Goal: Task Accomplishment & Management: Complete application form

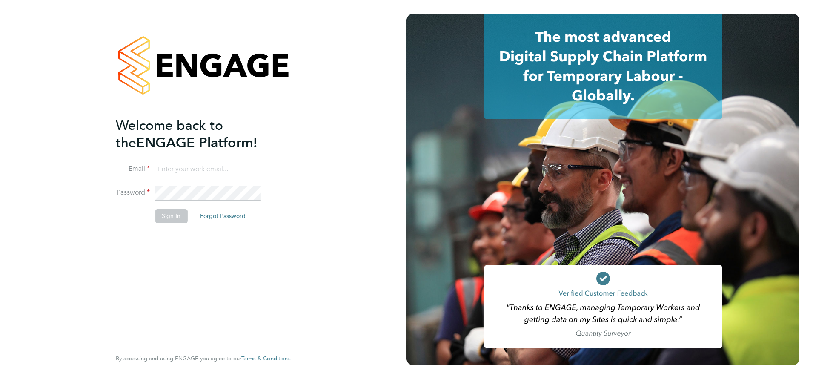
type input "j.belsten@setsquarerecruitment.com"
click at [174, 220] on button "Sign In" at bounding box center [171, 216] width 32 height 14
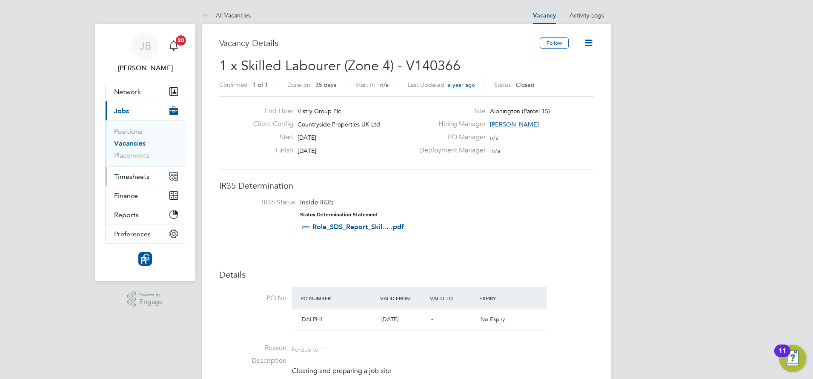
click at [131, 177] on span "Timesheets" at bounding box center [131, 176] width 35 height 8
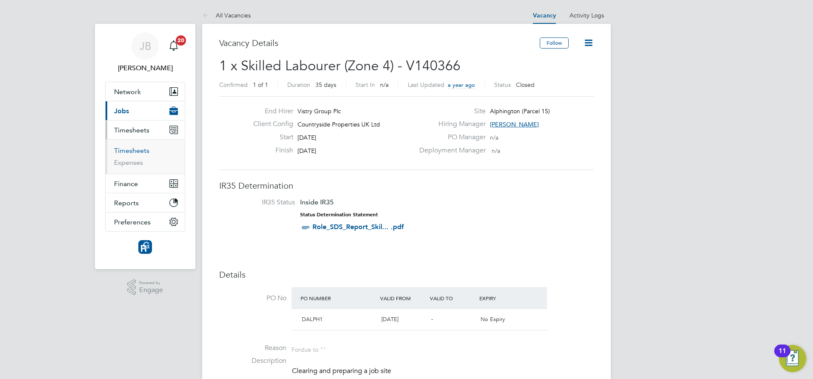
click at [132, 151] on link "Timesheets" at bounding box center [131, 150] width 35 height 8
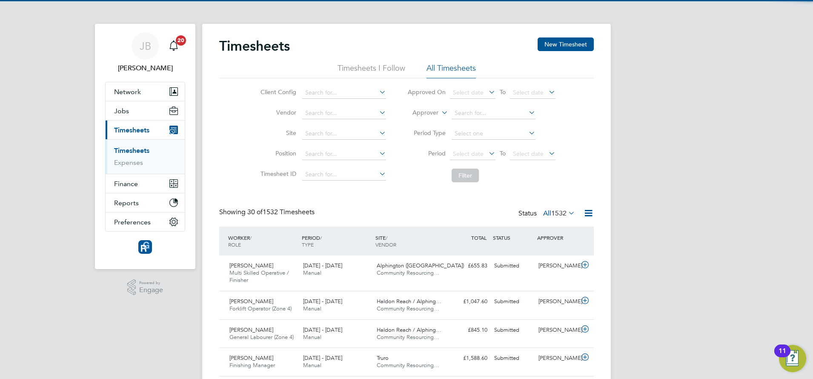
scroll to position [22, 74]
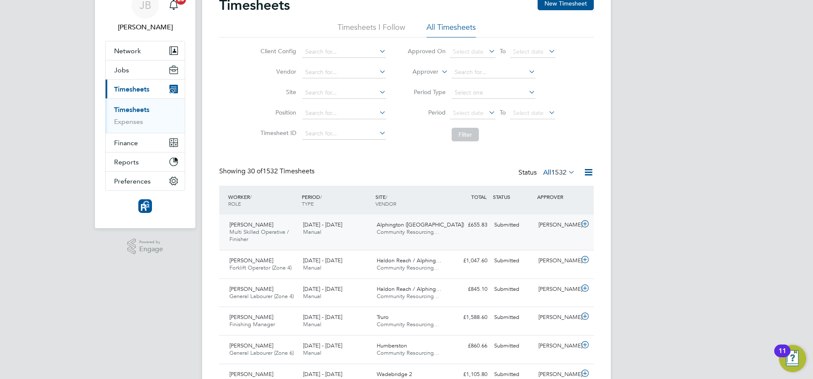
click at [309, 227] on span "[DATE] - [DATE]" at bounding box center [322, 224] width 39 height 7
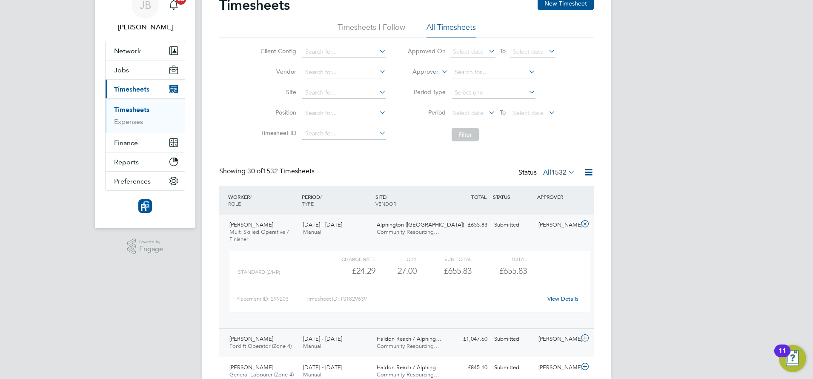
click at [285, 338] on div "[PERSON_NAME] Forklift Operator (Zone 4) [DATE] - [DATE]" at bounding box center [263, 342] width 74 height 21
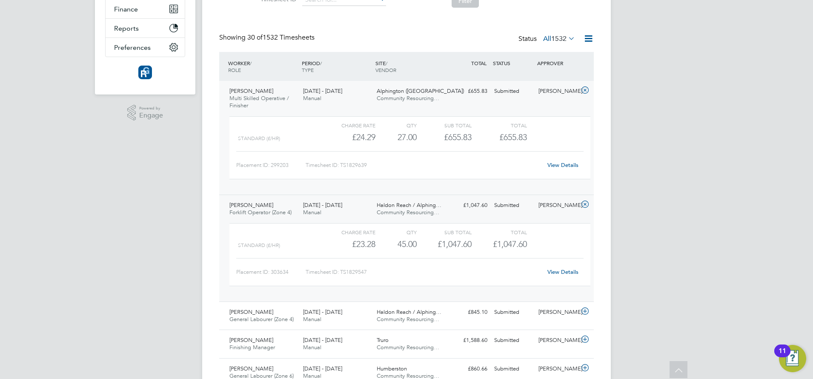
click at [272, 203] on div "[PERSON_NAME] Forklift Operator (Zone 4) [DATE] - [DATE]" at bounding box center [263, 208] width 74 height 21
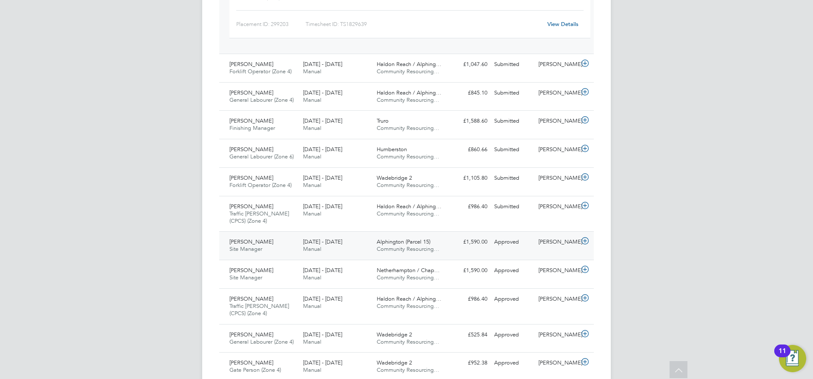
click at [265, 248] on div "[PERSON_NAME] Site Manager [DATE] - [DATE]" at bounding box center [263, 245] width 74 height 21
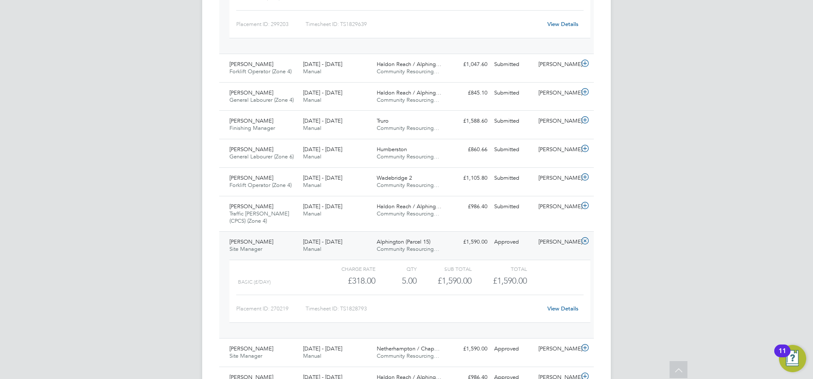
click at [265, 248] on div "[PERSON_NAME] Site Manager [DATE] - [DATE]" at bounding box center [263, 245] width 74 height 21
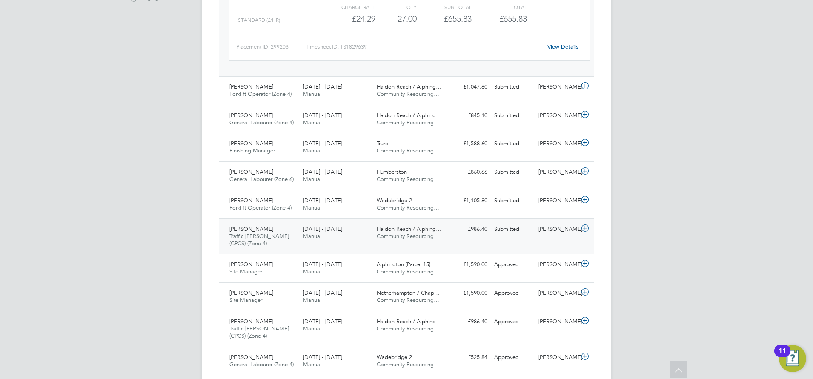
scroll to position [0, 0]
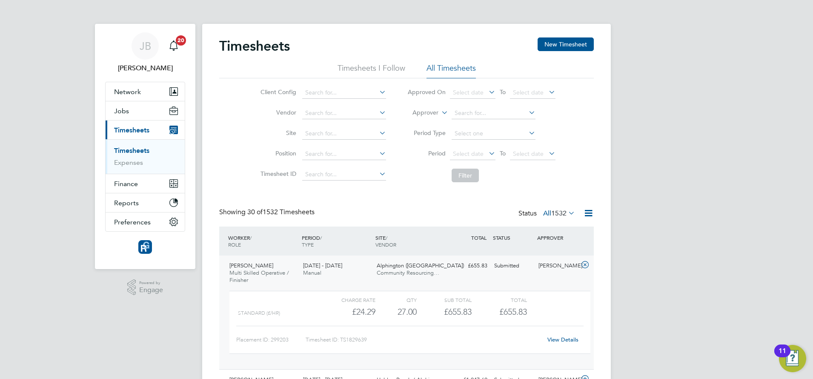
click at [253, 282] on div "[PERSON_NAME] Multi Skilled Operative / Finisher [DATE] - [DATE]" at bounding box center [263, 273] width 74 height 29
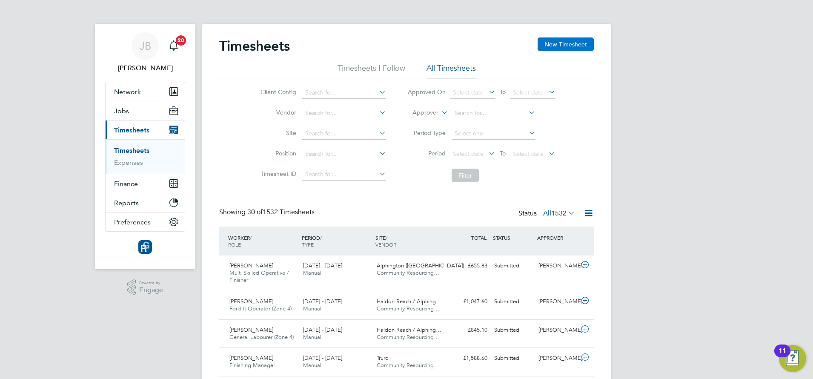
click at [548, 41] on button "New Timesheet" at bounding box center [565, 44] width 56 height 14
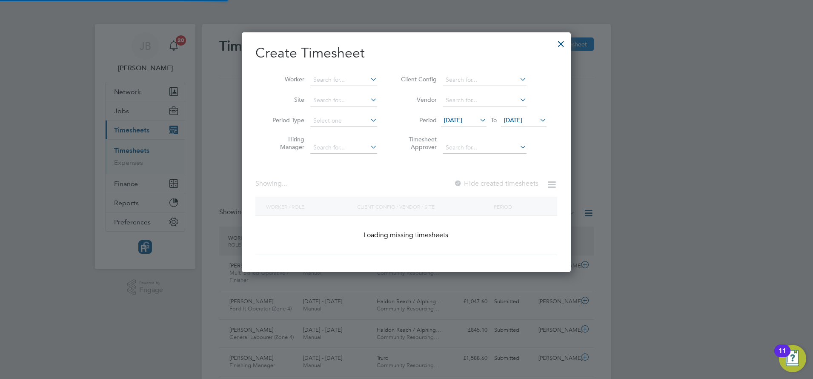
scroll to position [405, 329]
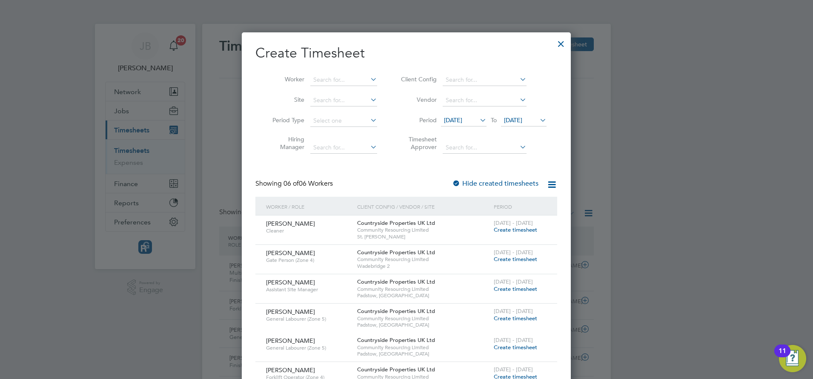
click at [471, 112] on li "Period [DATE] To [DATE]" at bounding box center [472, 121] width 169 height 20
click at [462, 118] on span "[DATE]" at bounding box center [453, 120] width 18 height 8
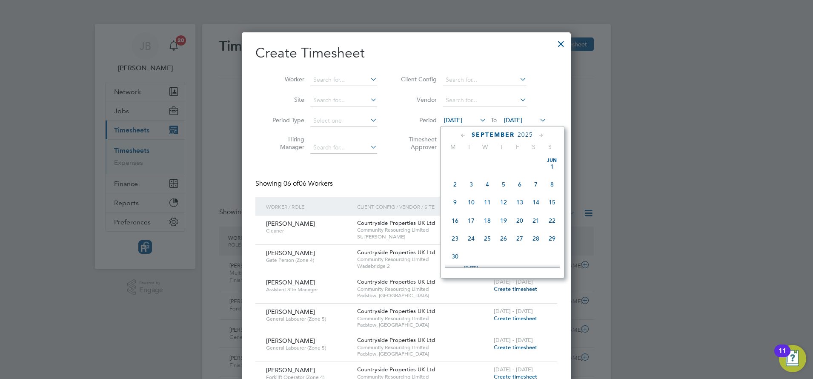
scroll to position [276, 0]
click at [454, 239] on span "22" at bounding box center [455, 231] width 16 height 16
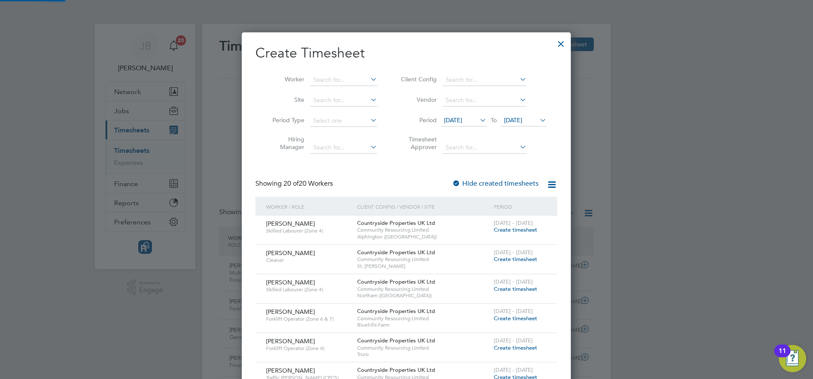
scroll to position [788, 329]
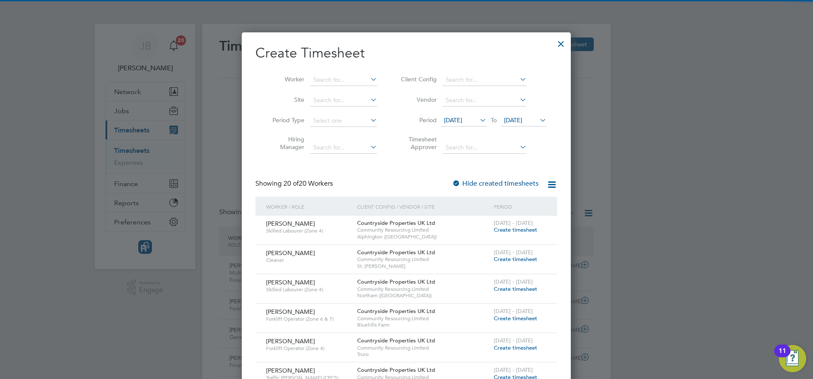
click at [522, 122] on span "[DATE]" at bounding box center [513, 120] width 18 height 8
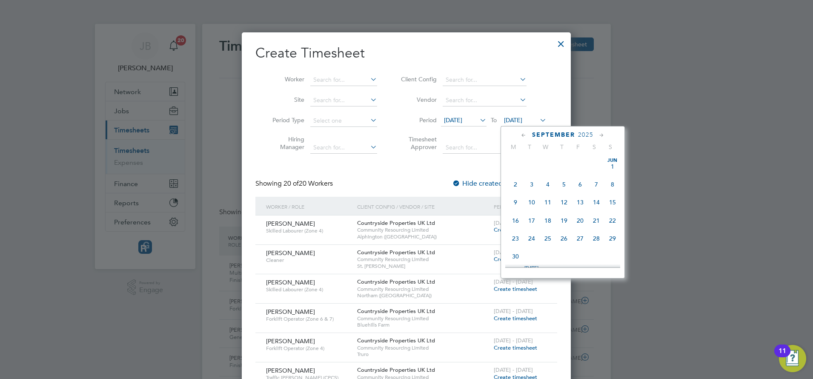
scroll to position [313, 0]
click at [614, 203] on span "28" at bounding box center [612, 195] width 16 height 16
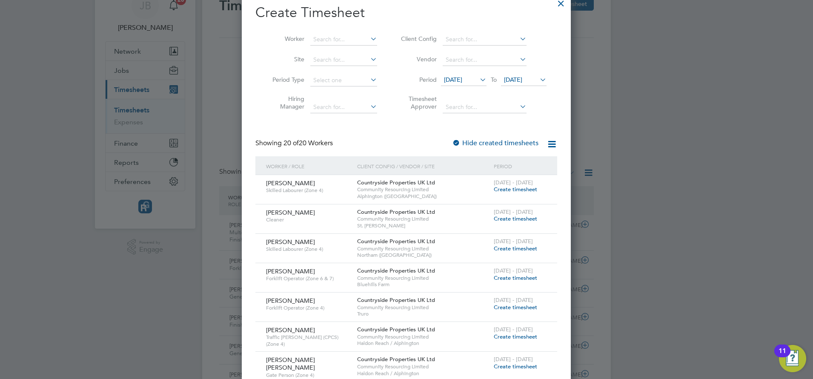
scroll to position [46, 0]
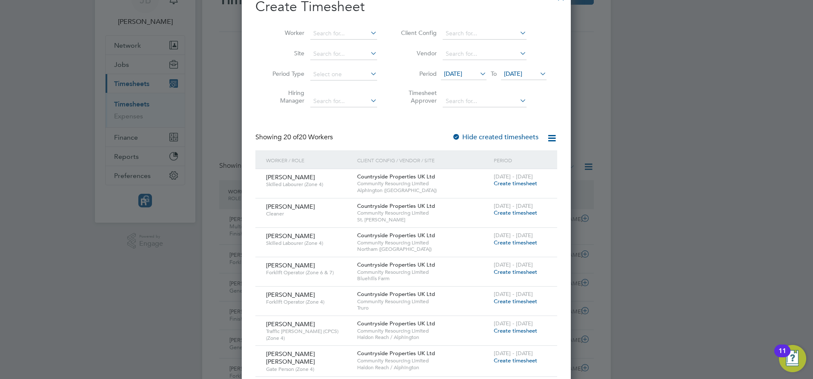
click at [513, 243] on span "Create timesheet" at bounding box center [515, 242] width 43 height 7
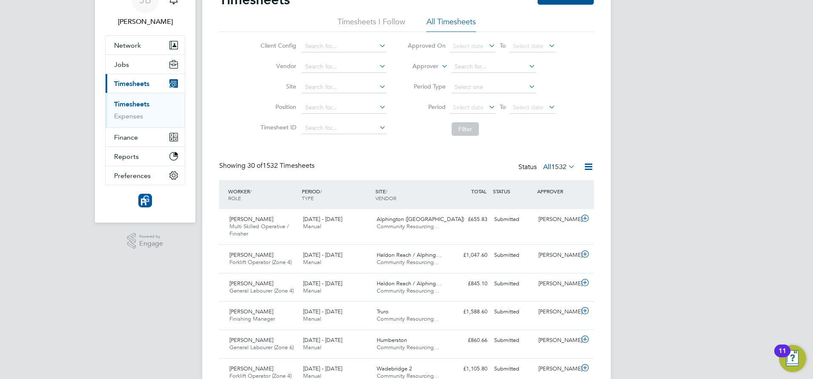
scroll to position [0, 0]
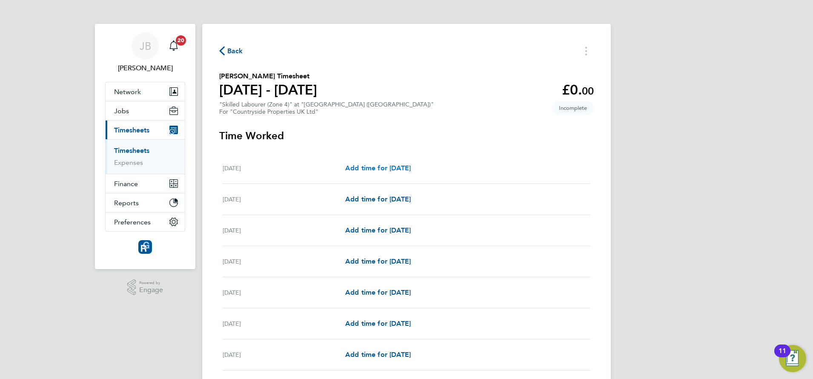
click at [366, 166] on span "Add time for [DATE]" at bounding box center [378, 168] width 66 height 8
select select "30"
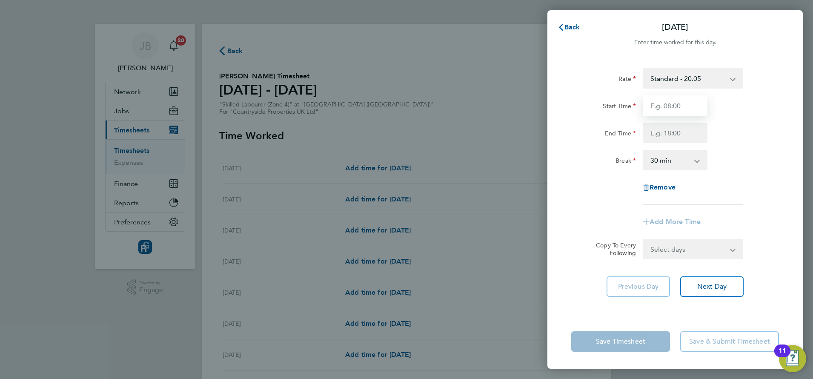
click at [683, 105] on input "Start Time" at bounding box center [674, 105] width 65 height 20
type input "07:00"
click at [667, 134] on input "End Time" at bounding box center [674, 133] width 65 height 20
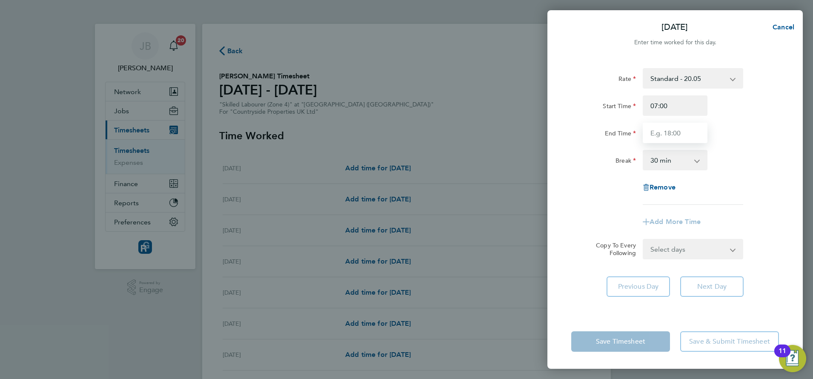
type input "17:30"
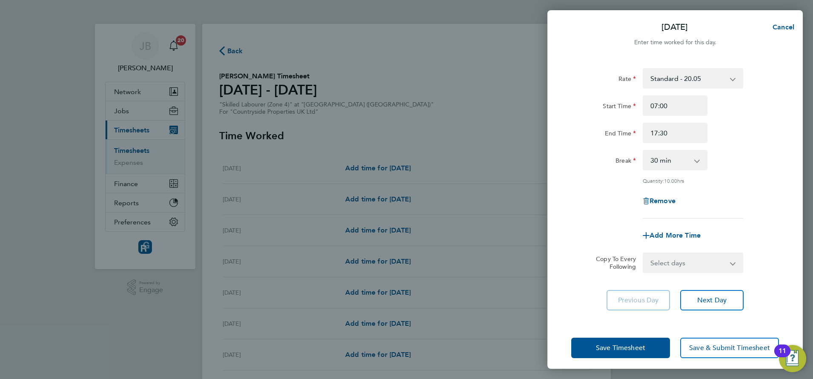
click at [693, 282] on div "Rate Standard - 20.05 Start Time 07:00 End Time 17:30 Break 0 min 15 min 30 min…" at bounding box center [674, 189] width 255 height 263
click at [705, 296] on span "Next Day" at bounding box center [711, 300] width 29 height 9
select select "30"
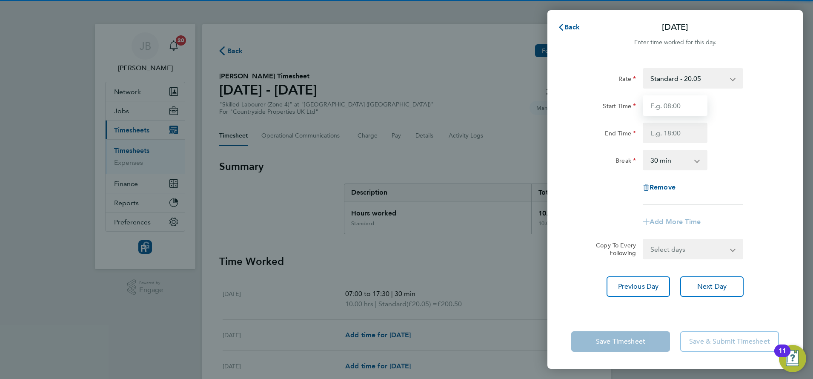
click at [668, 106] on input "Start Time" at bounding box center [674, 105] width 65 height 20
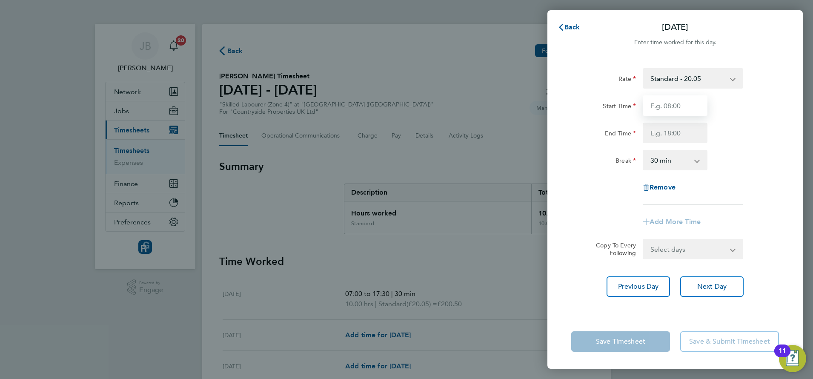
type input "07:00"
type input "17:30"
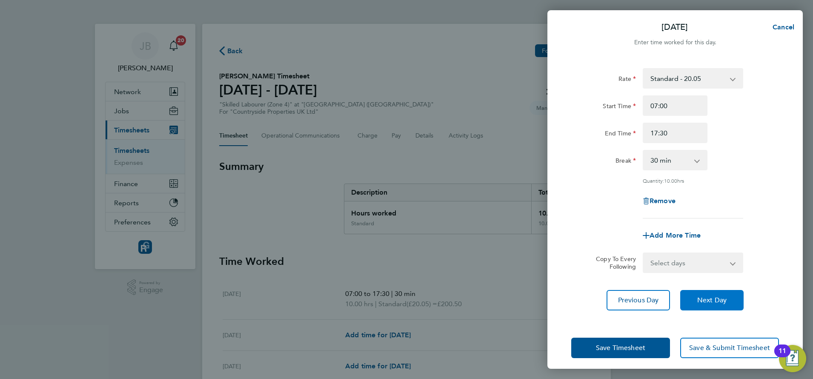
click at [698, 297] on span "Next Day" at bounding box center [711, 300] width 29 height 9
select select "30"
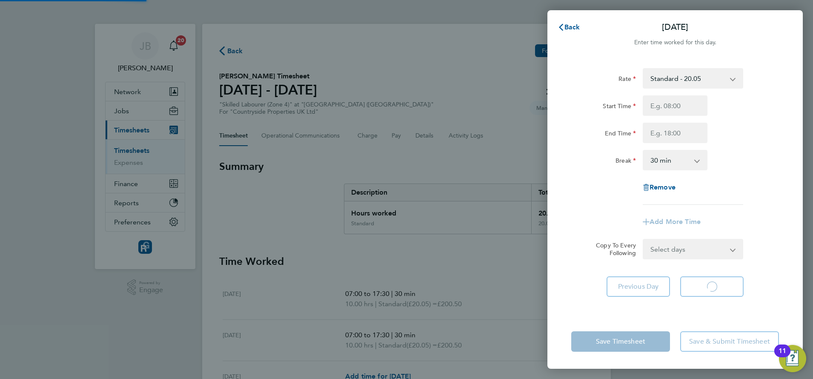
select select "30"
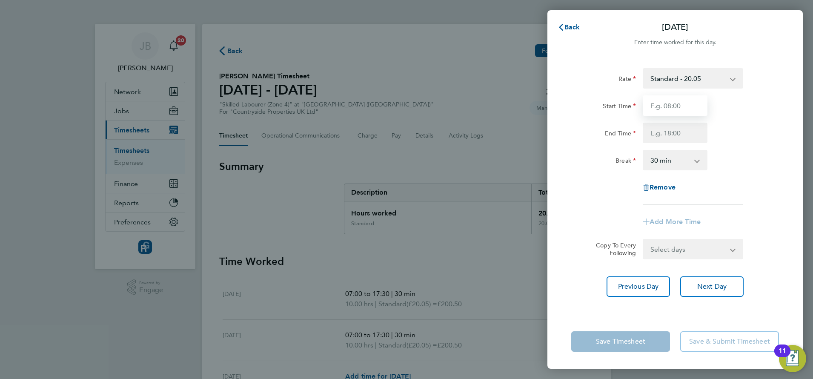
click at [668, 112] on input "Start Time" at bounding box center [674, 105] width 65 height 20
type input "07:00"
type input "17:30"
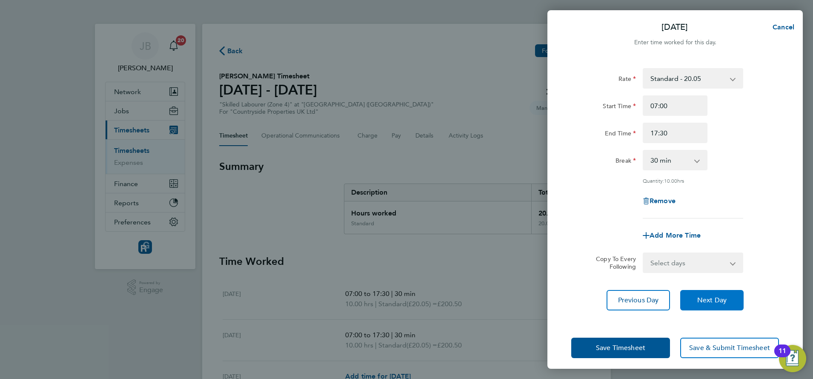
click at [713, 300] on span "Next Day" at bounding box center [711, 300] width 29 height 9
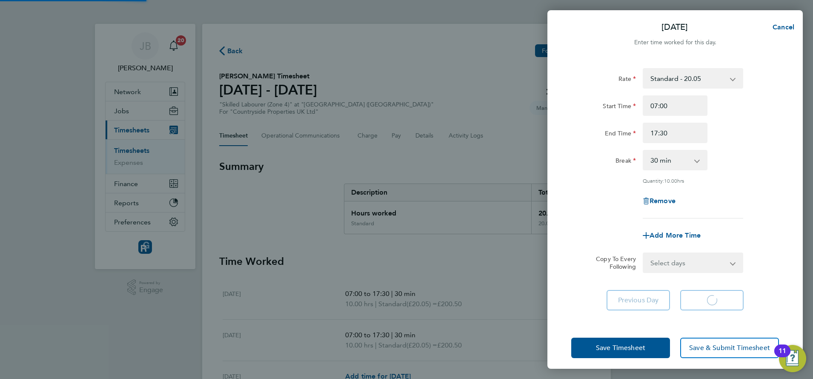
select select "30"
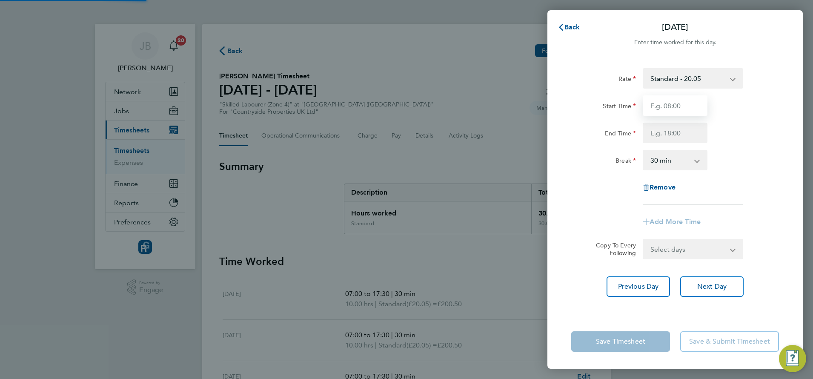
click at [667, 109] on input "Start Time" at bounding box center [674, 105] width 65 height 20
type input "07:00"
type input "17:30"
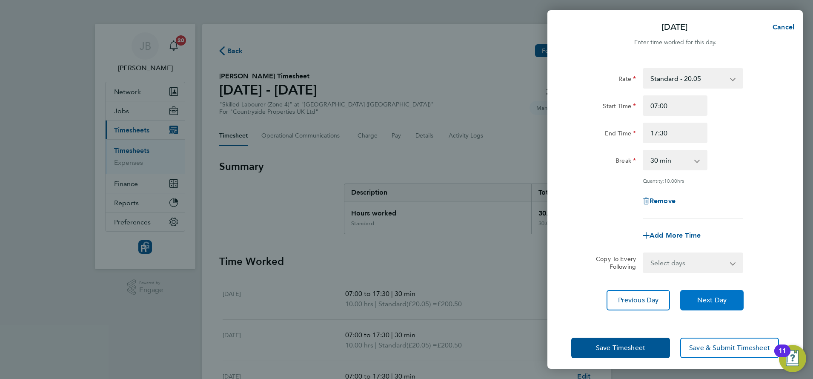
click at [706, 297] on span "Next Day" at bounding box center [711, 300] width 29 height 9
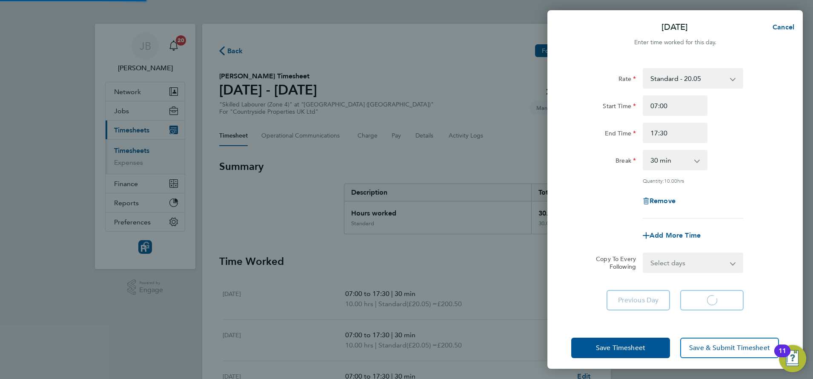
select select "30"
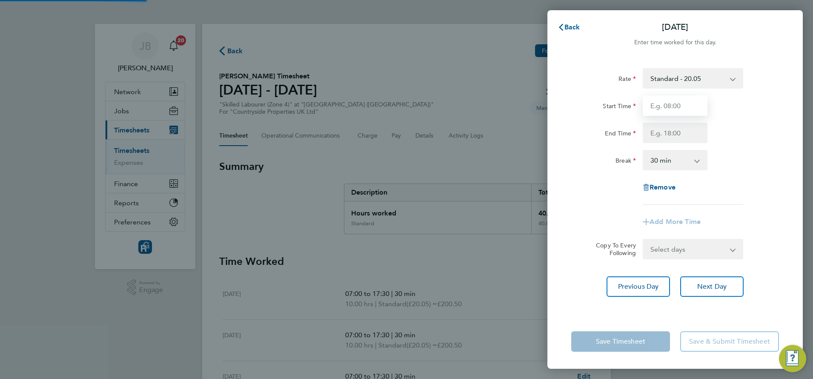
click at [665, 102] on input "Start Time" at bounding box center [674, 105] width 65 height 20
type input "07:00"
type input "17:30"
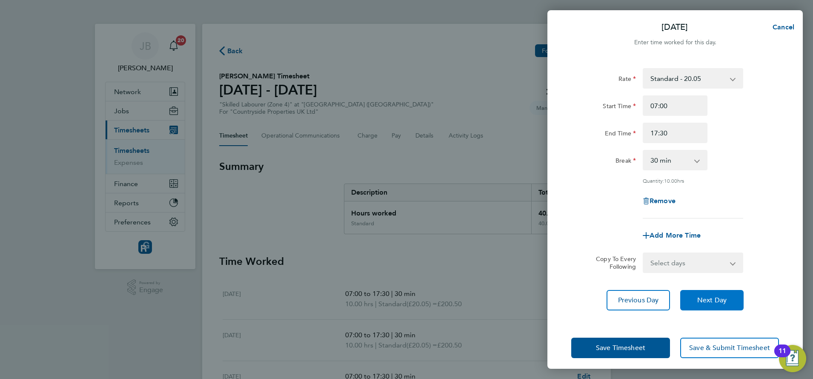
click at [704, 293] on button "Next Day" at bounding box center [711, 300] width 63 height 20
select select "30"
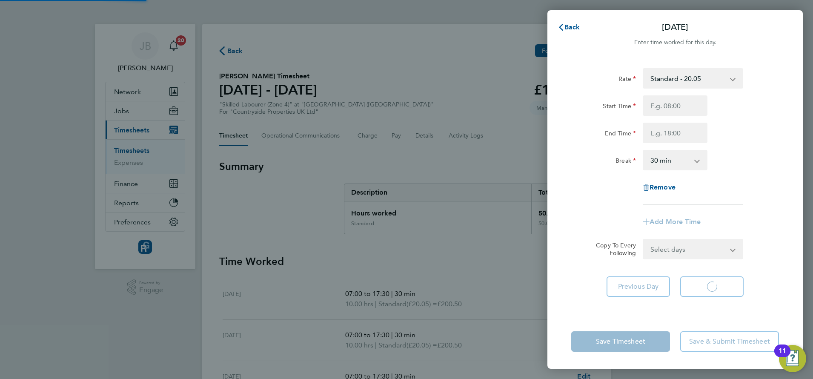
select select "30"
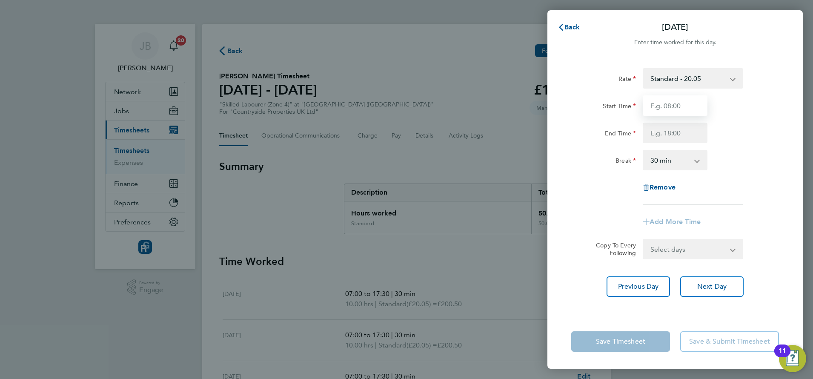
click at [670, 113] on input "Start Time" at bounding box center [674, 105] width 65 height 20
type input "07:00"
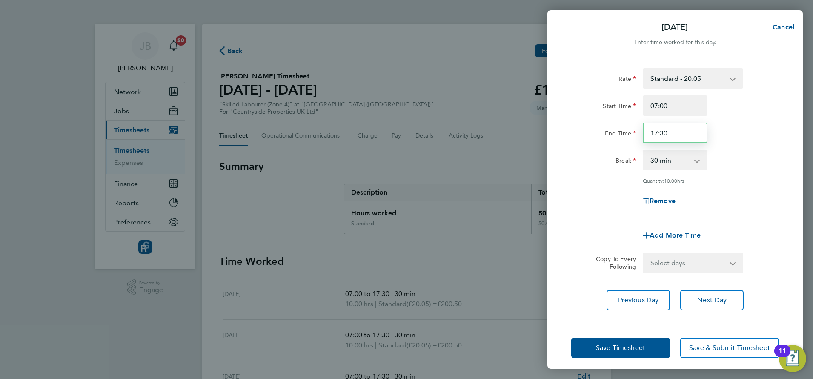
click at [667, 136] on input "17:30" at bounding box center [674, 133] width 65 height 20
type input "15:30"
click at [636, 344] on span "Save Timesheet" at bounding box center [620, 347] width 49 height 9
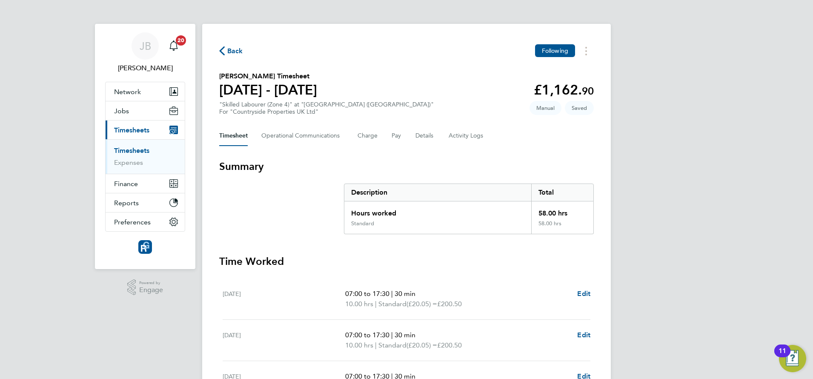
scroll to position [253, 0]
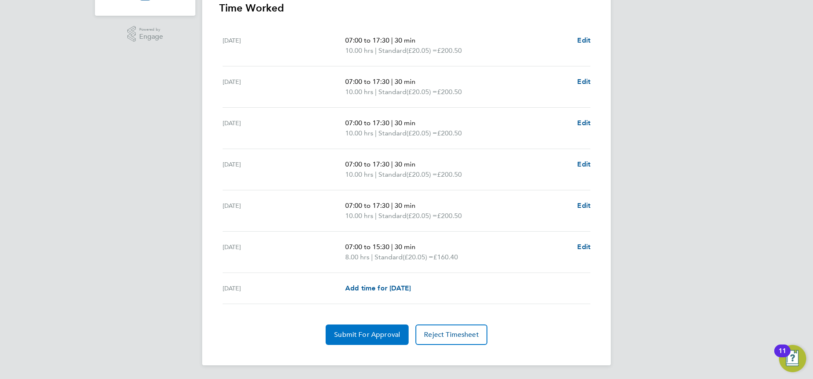
click at [352, 337] on span "Submit For Approval" at bounding box center [367, 334] width 66 height 9
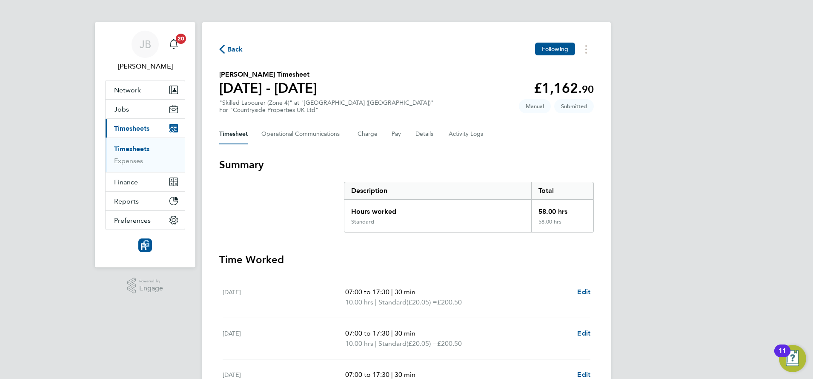
scroll to position [0, 0]
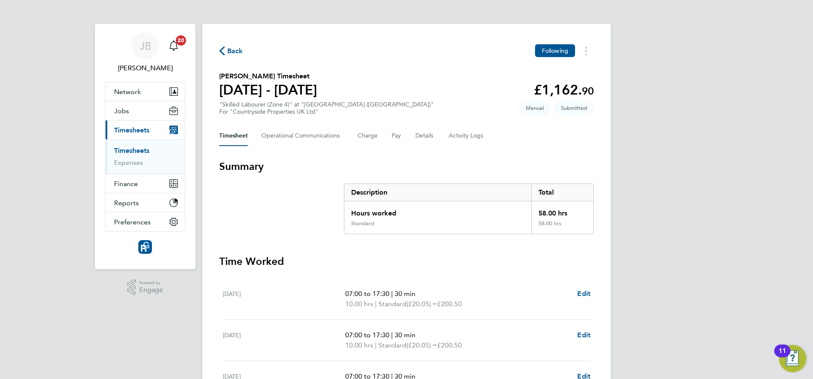
click at [237, 49] on span "Back" at bounding box center [235, 51] width 16 height 10
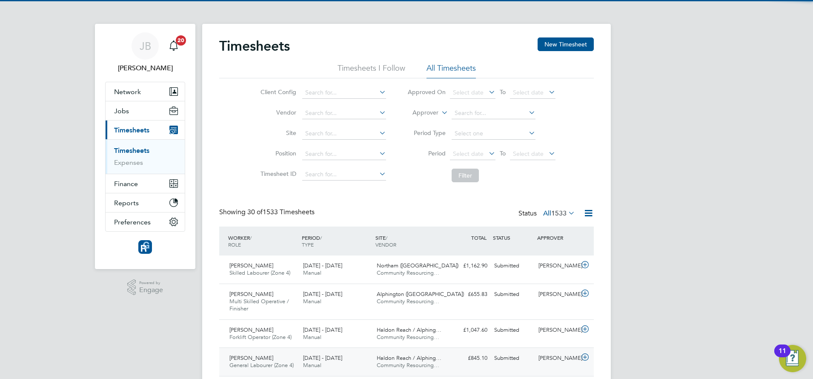
scroll to position [22, 74]
click at [253, 375] on div "[PERSON_NAME] General Labourer (Zone 4) [DATE] - [DATE] [DATE] - [DATE] Manual …" at bounding box center [406, 361] width 374 height 29
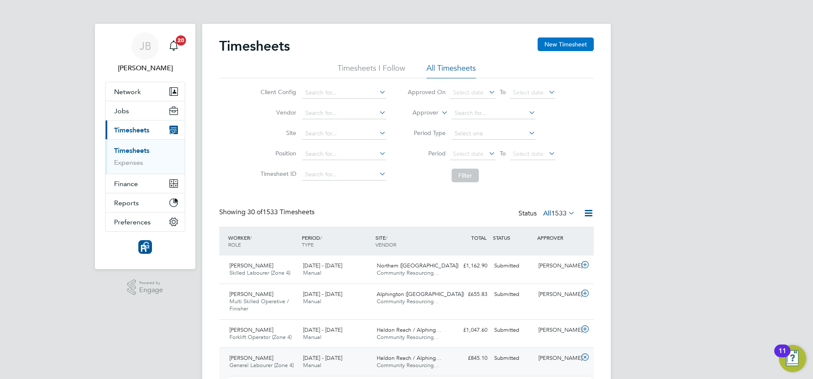
click at [546, 46] on button "New Timesheet" at bounding box center [565, 44] width 56 height 14
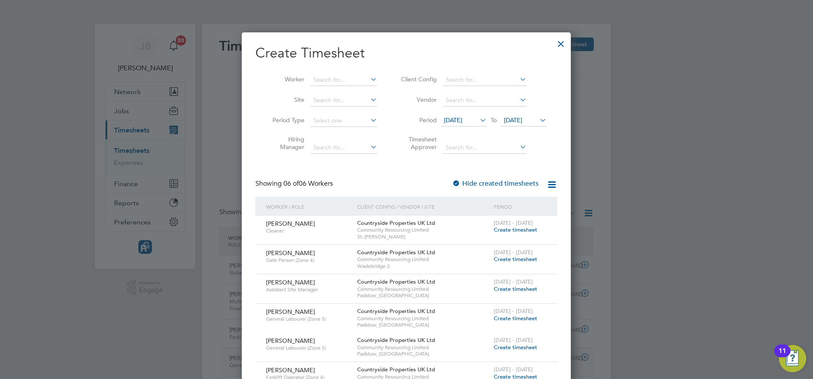
click at [478, 117] on icon at bounding box center [478, 120] width 0 height 12
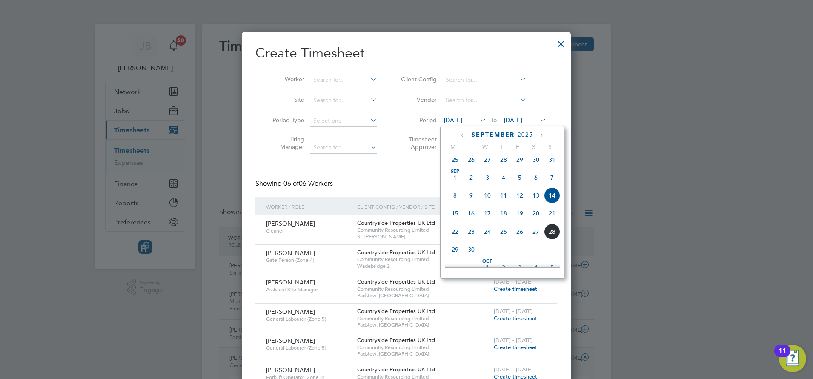
click at [456, 240] on span "22" at bounding box center [455, 231] width 16 height 16
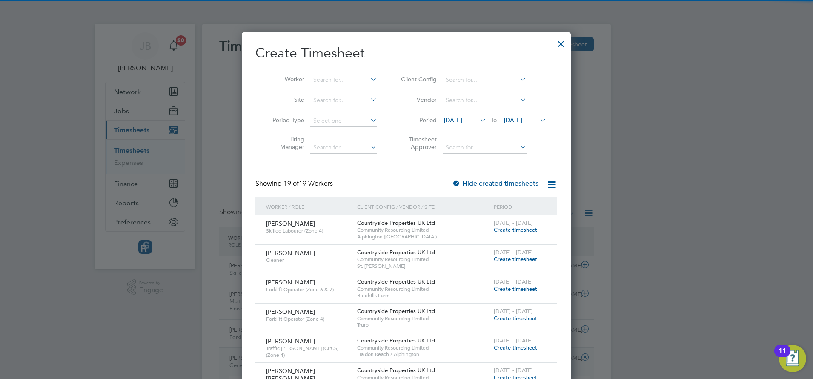
click at [515, 121] on span "[DATE]" at bounding box center [513, 120] width 18 height 8
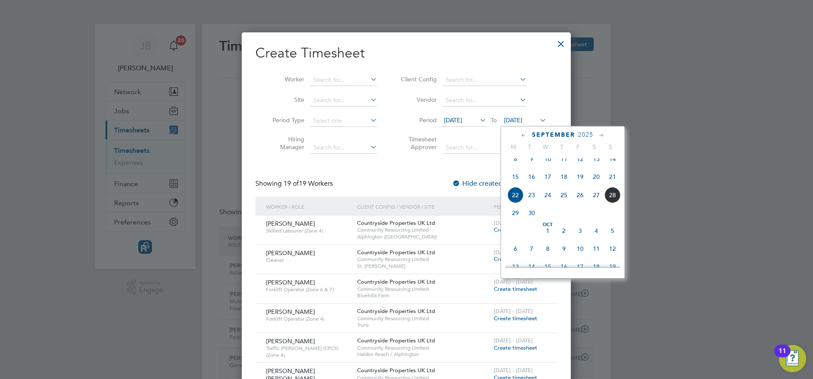
click at [612, 202] on span "28" at bounding box center [612, 195] width 16 height 16
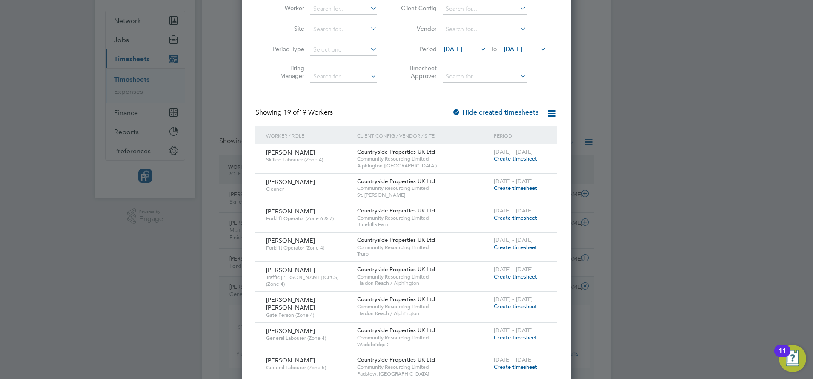
click at [521, 305] on span "Create timesheet" at bounding box center [515, 306] width 43 height 7
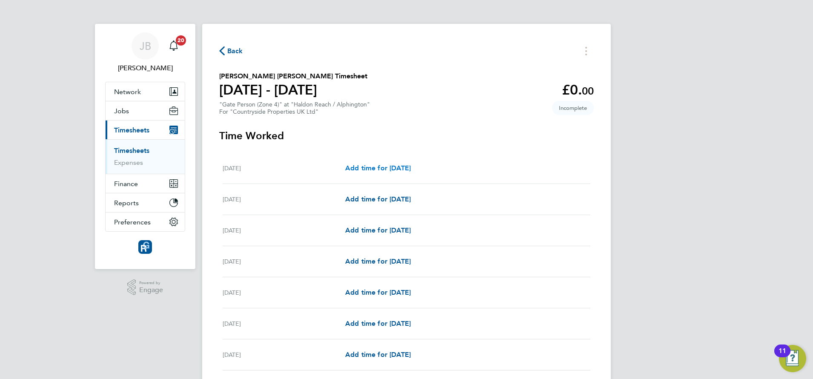
click at [367, 168] on span "Add time for [DATE]" at bounding box center [378, 168] width 66 height 8
select select "30"
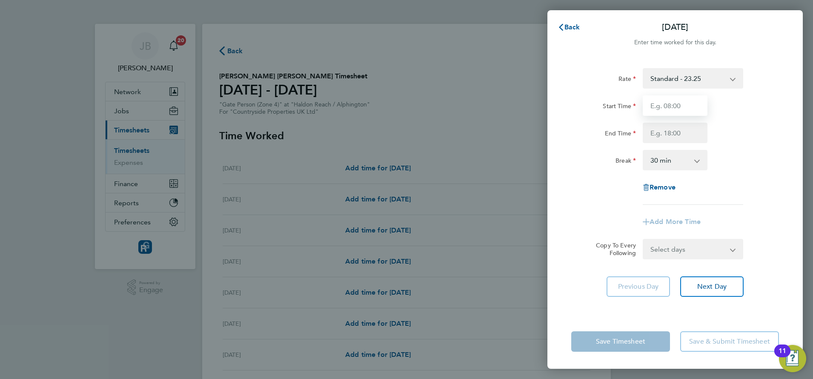
click at [660, 111] on input "Start Time" at bounding box center [674, 105] width 65 height 20
type input "07:30"
click at [662, 129] on input "End Time" at bounding box center [674, 133] width 65 height 20
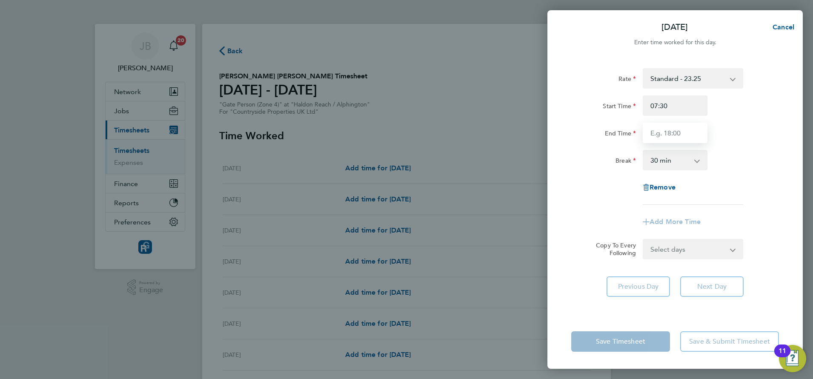
type input "17:00"
click at [693, 283] on div "Rate Standard - 23.25 Start Time 07:30 End Time 17:00 Break 0 min 15 min 30 min…" at bounding box center [674, 186] width 255 height 256
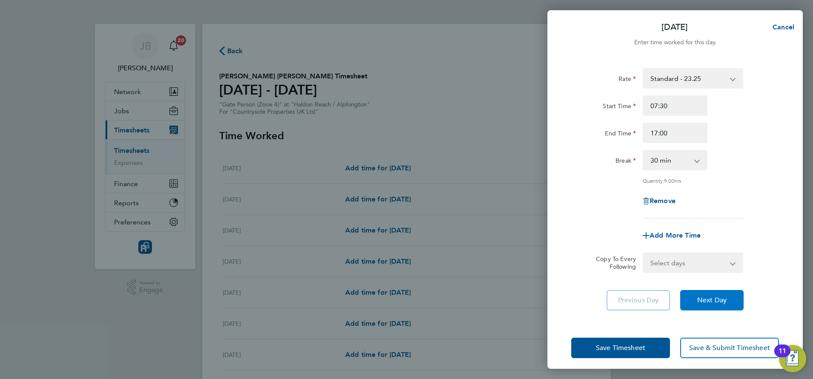
click at [702, 300] on span "Next Day" at bounding box center [711, 300] width 29 height 9
select select "30"
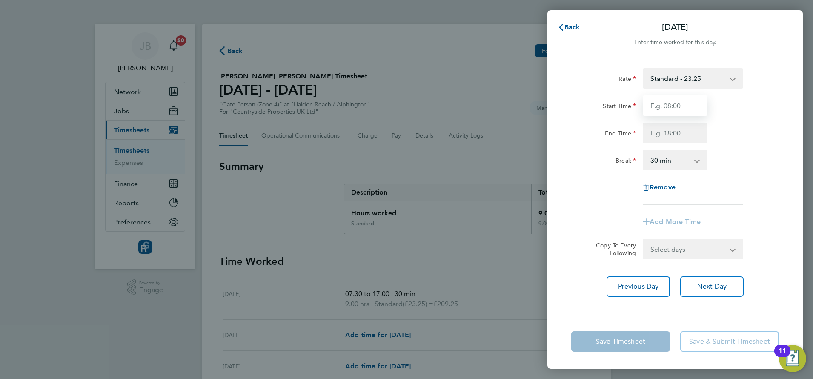
click at [670, 111] on input "Start Time" at bounding box center [674, 105] width 65 height 20
type input "07:30"
type input "17:00"
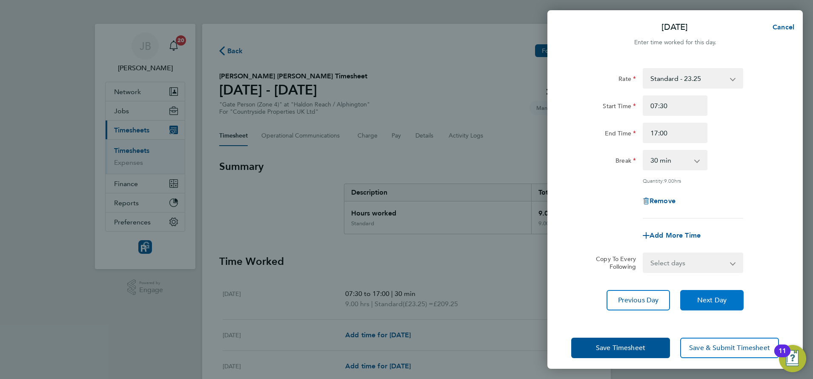
click at [702, 299] on span "Next Day" at bounding box center [711, 300] width 29 height 9
select select "30"
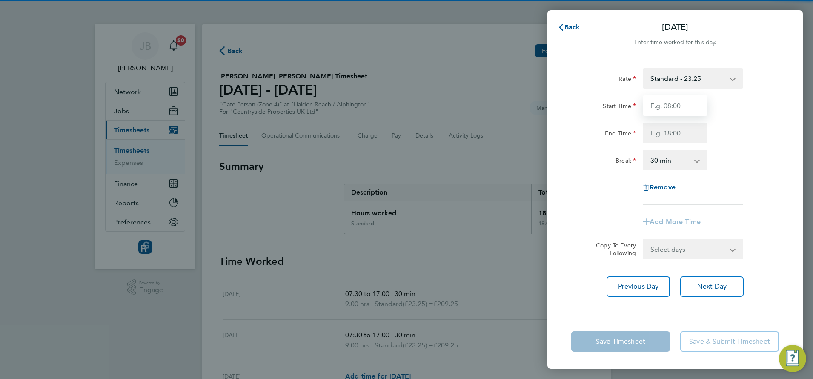
click at [657, 108] on input "Start Time" at bounding box center [674, 105] width 65 height 20
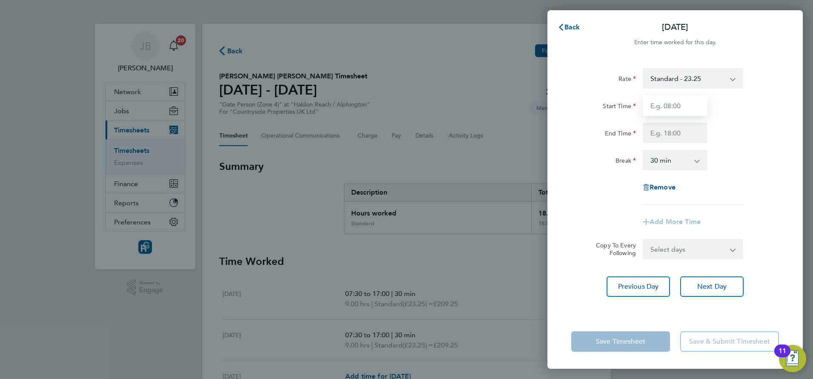
type input "07:30"
type input "17:00"
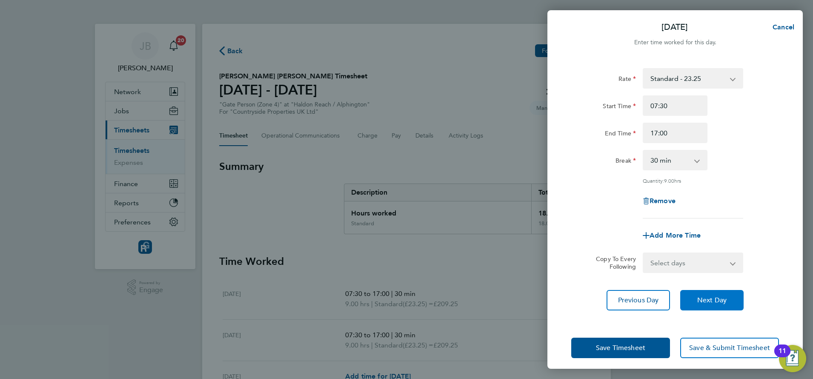
click at [705, 299] on span "Next Day" at bounding box center [711, 300] width 29 height 9
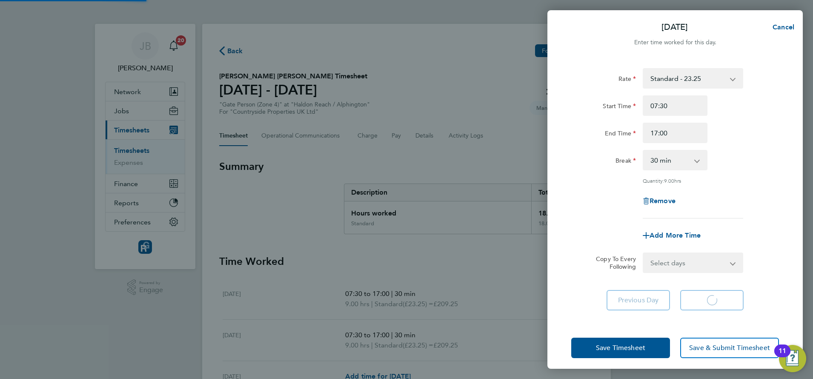
select select "30"
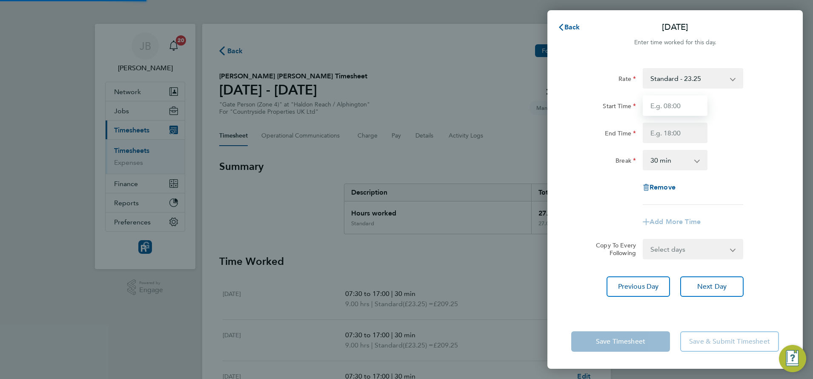
click at [662, 108] on input "Start Time" at bounding box center [674, 105] width 65 height 20
type input "07:30"
type input "17:00"
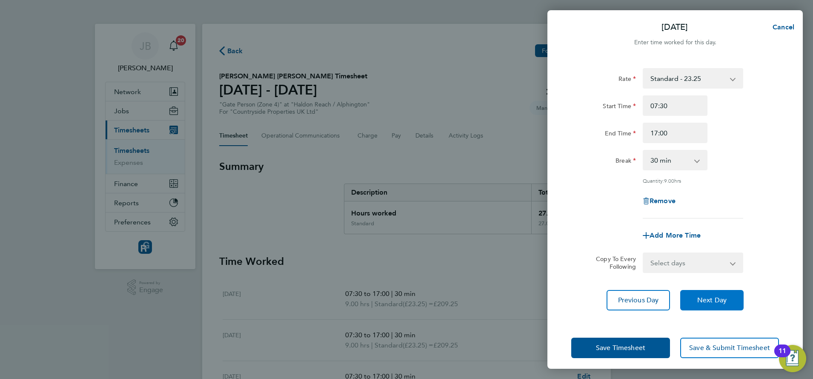
click at [708, 297] on span "Next Day" at bounding box center [711, 300] width 29 height 9
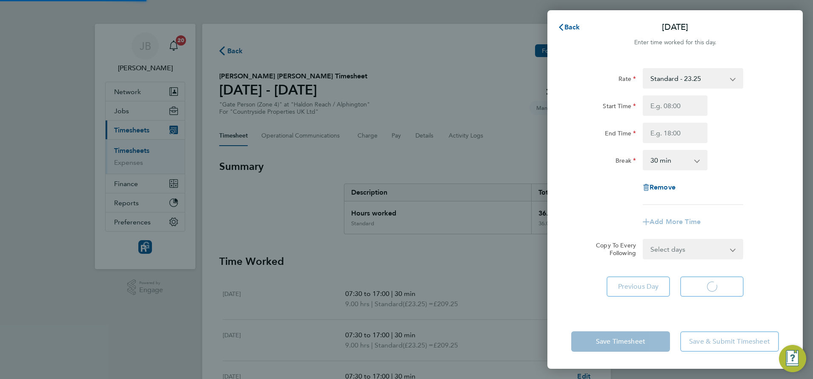
select select "30"
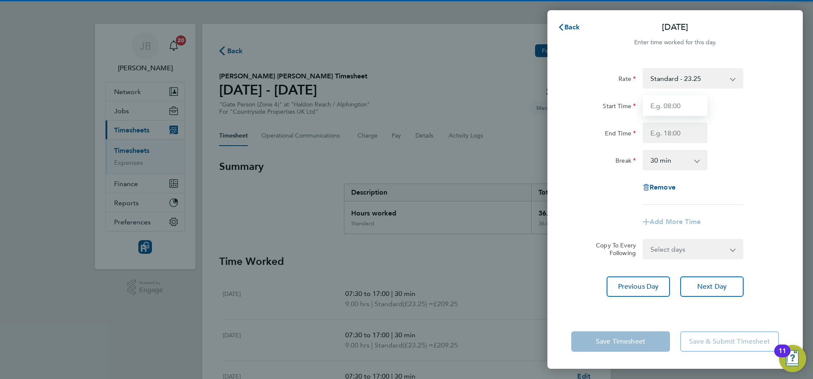
click at [651, 108] on input "Start Time" at bounding box center [674, 105] width 65 height 20
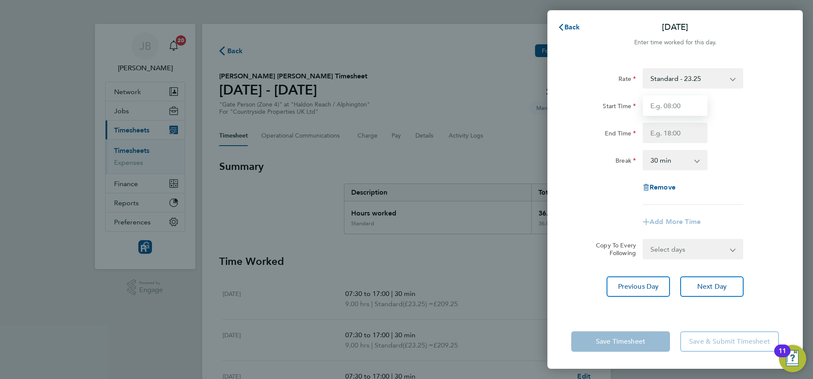
type input "07:30"
type input "17:00"
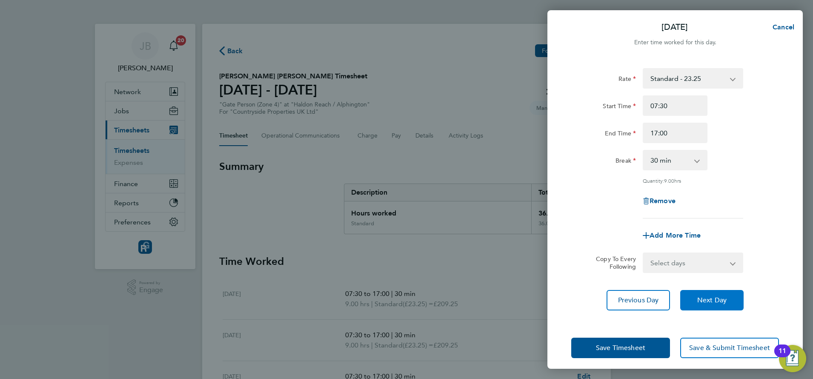
click at [712, 303] on span "Next Day" at bounding box center [711, 300] width 29 height 9
select select "30"
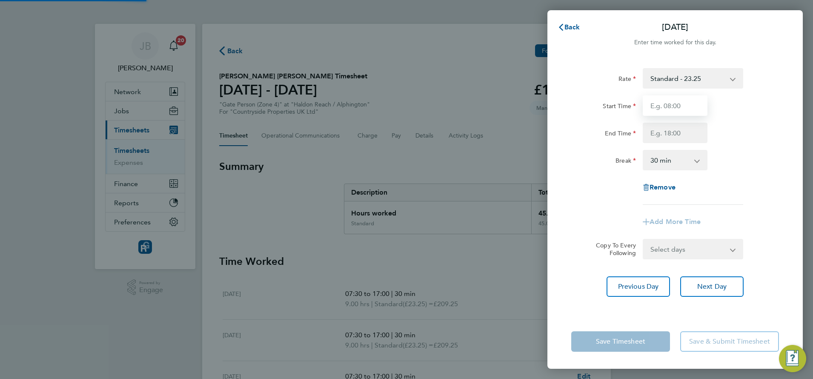
click at [671, 106] on input "Start Time" at bounding box center [674, 105] width 65 height 20
type input "07:30"
type input "17:00"
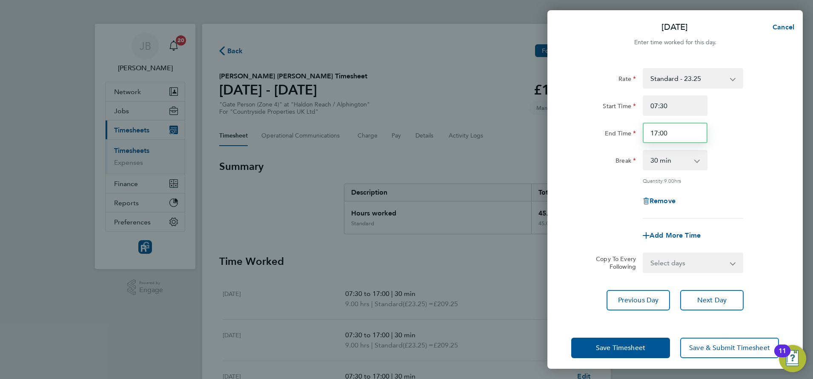
click at [661, 131] on input "17:00" at bounding box center [674, 133] width 65 height 20
drag, startPoint x: 671, startPoint y: 131, endPoint x: 625, endPoint y: 125, distance: 46.4
click at [625, 125] on div "End Time 17:00" at bounding box center [675, 133] width 214 height 20
type input "12:00"
click at [598, 160] on div "Break" at bounding box center [603, 158] width 65 height 17
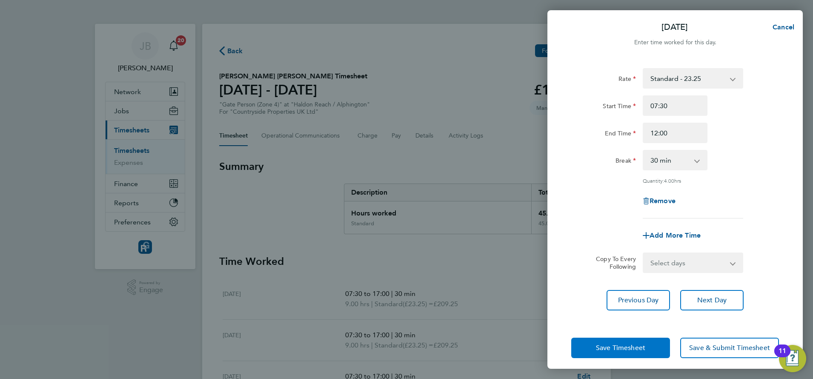
click at [629, 344] on span "Save Timesheet" at bounding box center [620, 347] width 49 height 9
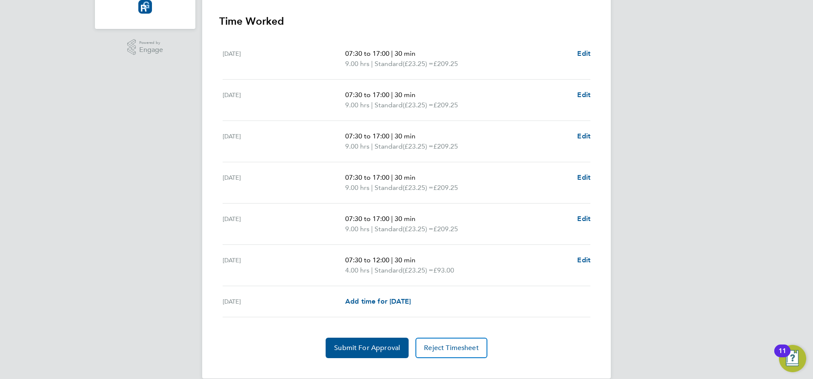
scroll to position [253, 0]
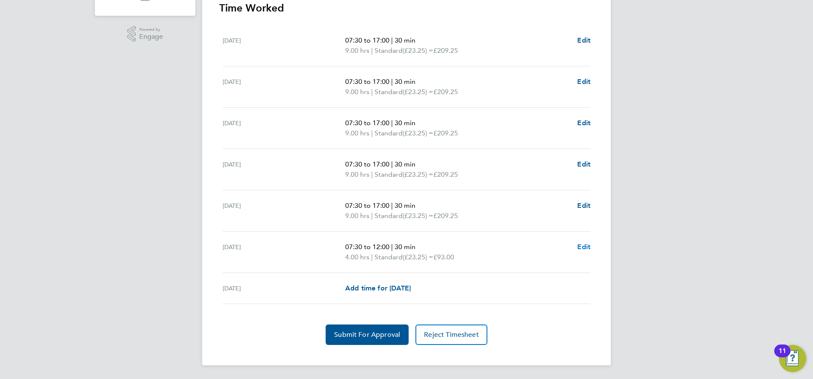
click at [587, 247] on span "Edit" at bounding box center [583, 247] width 13 height 8
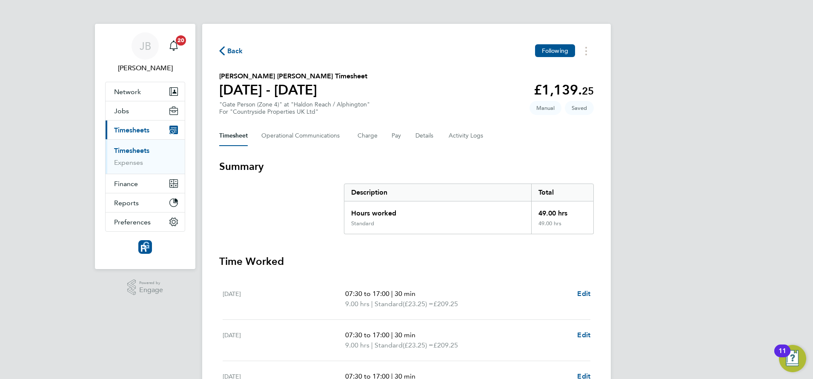
select select "30"
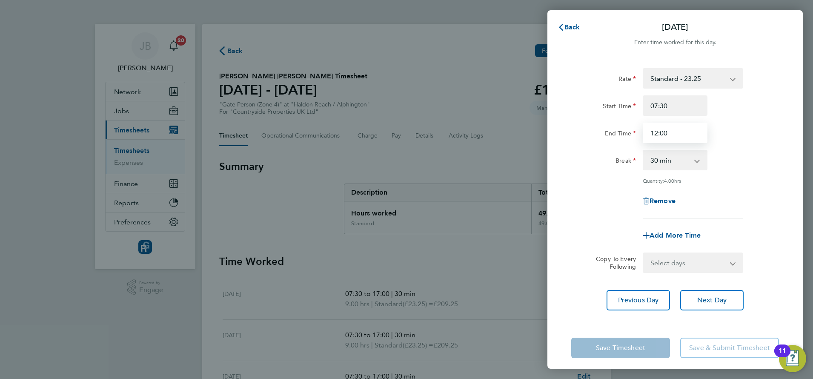
click at [665, 137] on input "12:00" at bounding box center [674, 133] width 65 height 20
type input "13:00"
click at [571, 258] on div "Copy To Every Following Select days [DATE]" at bounding box center [675, 262] width 214 height 20
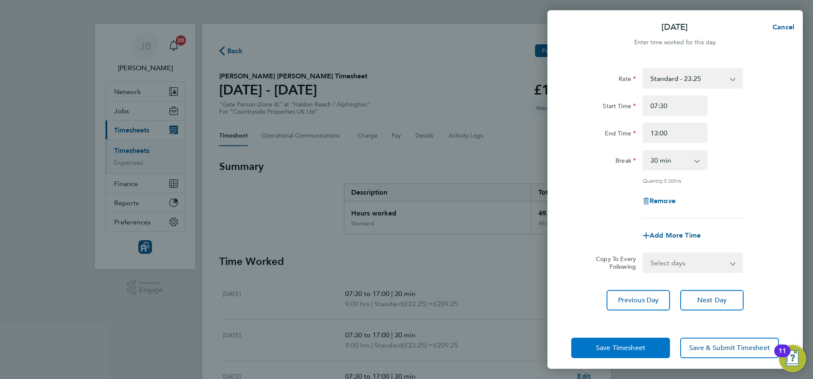
click at [602, 339] on button "Save Timesheet" at bounding box center [620, 347] width 99 height 20
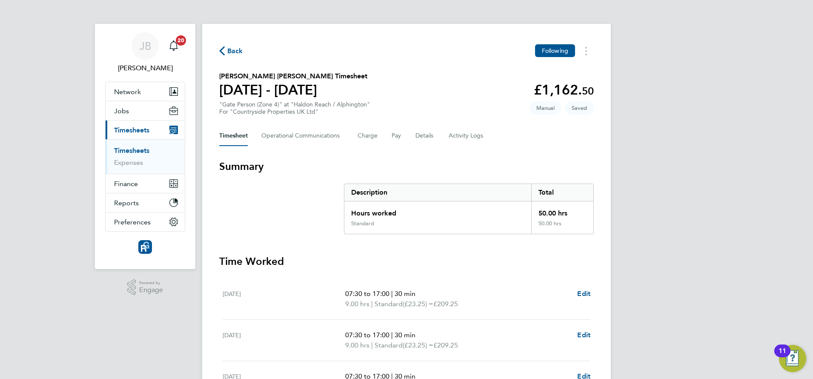
scroll to position [253, 0]
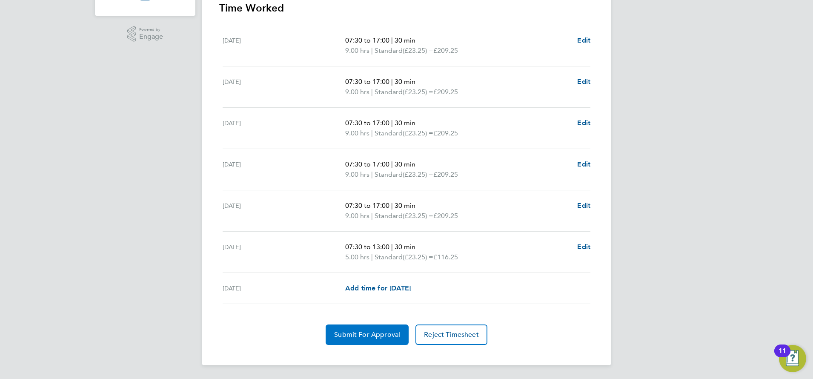
click at [349, 340] on button "Submit For Approval" at bounding box center [366, 334] width 83 height 20
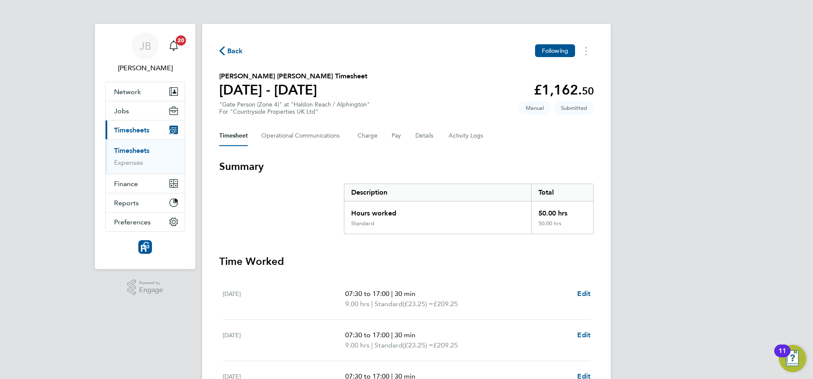
click at [227, 51] on span "Back" at bounding box center [235, 51] width 16 height 10
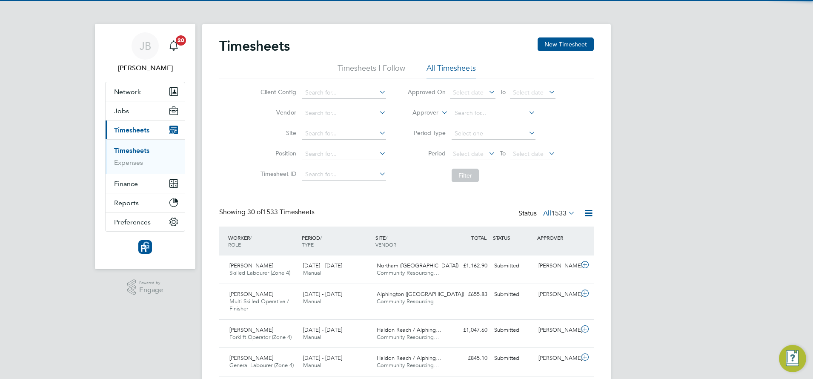
scroll to position [22, 74]
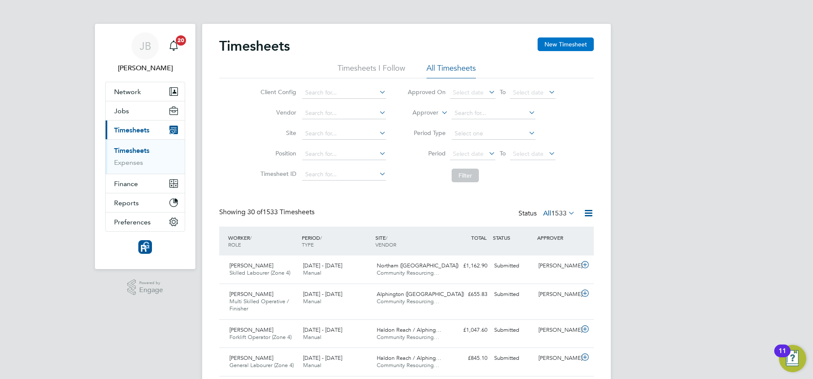
click at [563, 47] on button "New Timesheet" at bounding box center [565, 44] width 56 height 14
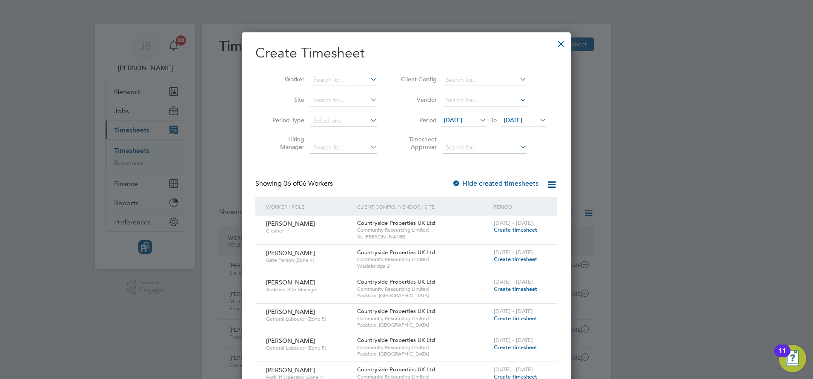
click at [478, 120] on icon at bounding box center [478, 120] width 0 height 12
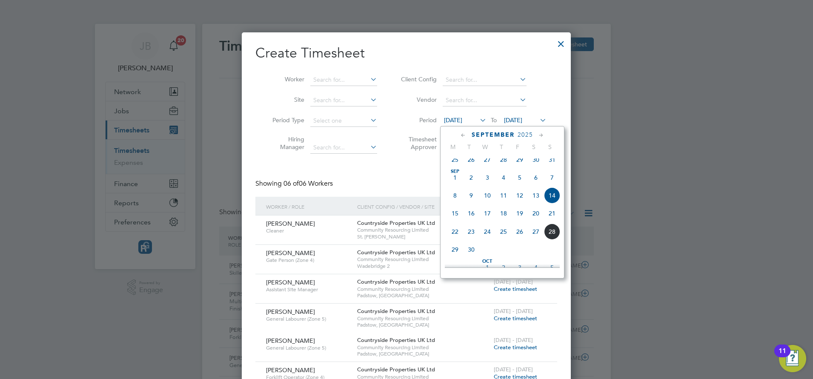
click at [455, 237] on span "22" at bounding box center [455, 231] width 16 height 16
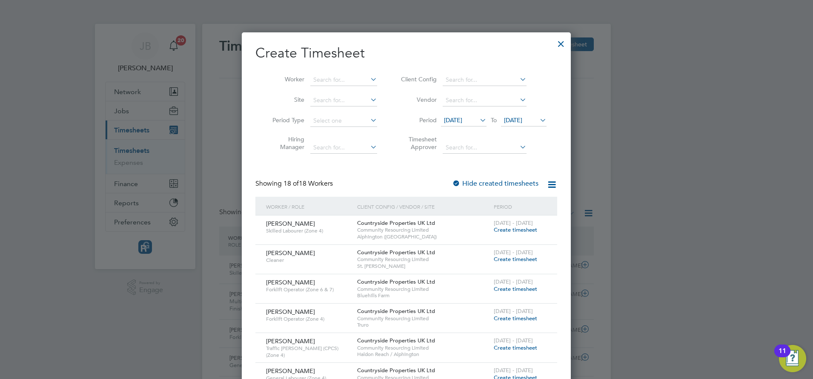
click at [522, 123] on span "[DATE]" at bounding box center [513, 120] width 18 height 8
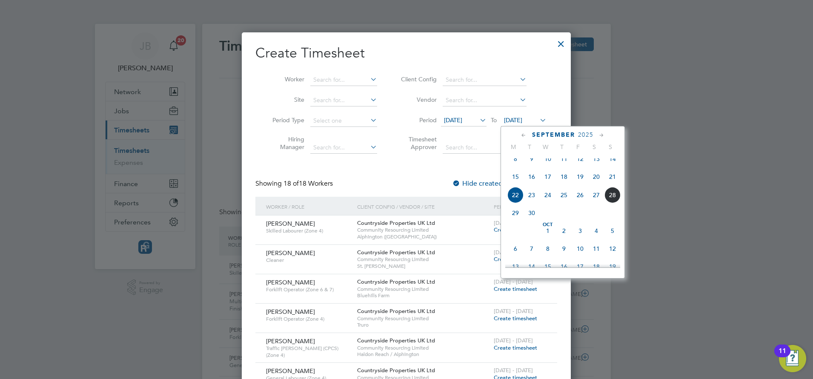
click at [609, 203] on span "28" at bounding box center [612, 195] width 16 height 16
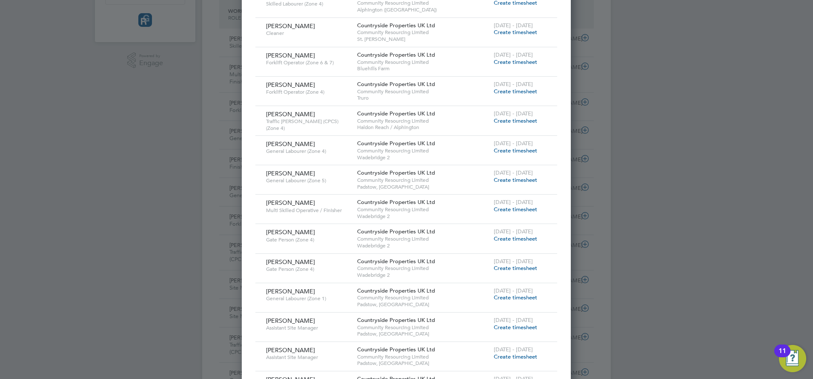
scroll to position [225, 0]
click at [507, 120] on span "Create timesheet" at bounding box center [515, 122] width 43 height 7
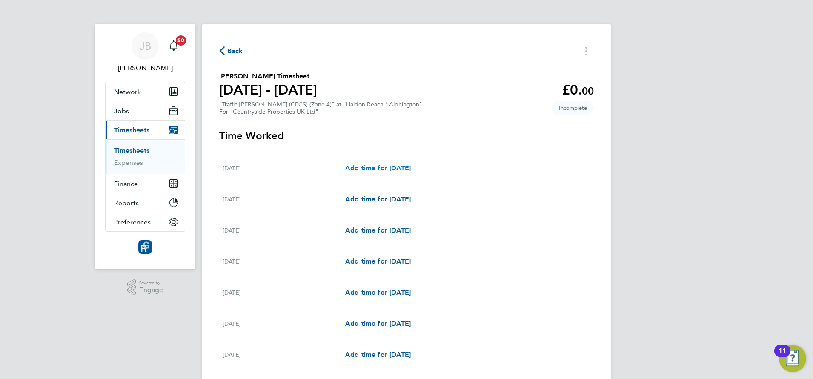
click at [411, 165] on span "Add time for [DATE]" at bounding box center [378, 168] width 66 height 8
select select "30"
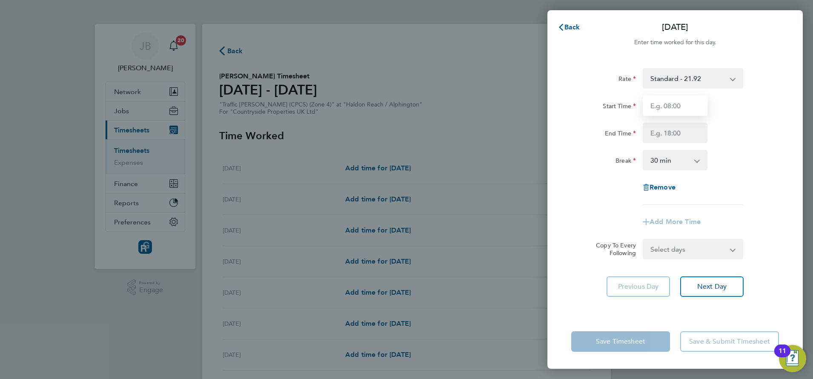
click at [670, 101] on input "Start Time" at bounding box center [674, 105] width 65 height 20
type input "07:30"
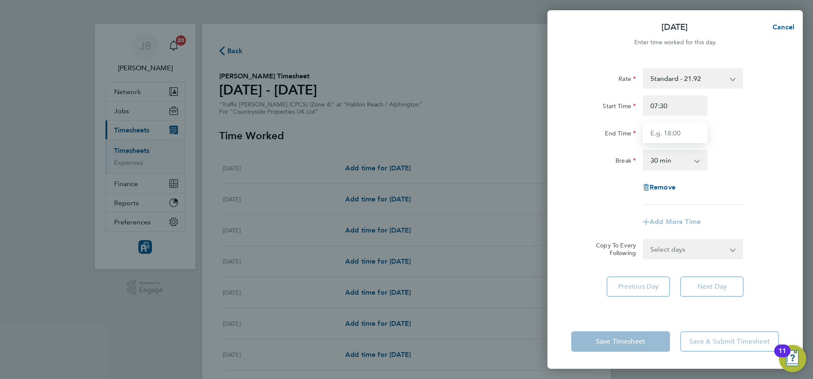
click at [675, 140] on input "End Time" at bounding box center [674, 133] width 65 height 20
type input "17:00"
click at [733, 203] on div "Rate Standard - 21.92 Start Time 07:30 End Time 17:00 Break 0 min 15 min 30 min…" at bounding box center [675, 136] width 208 height 137
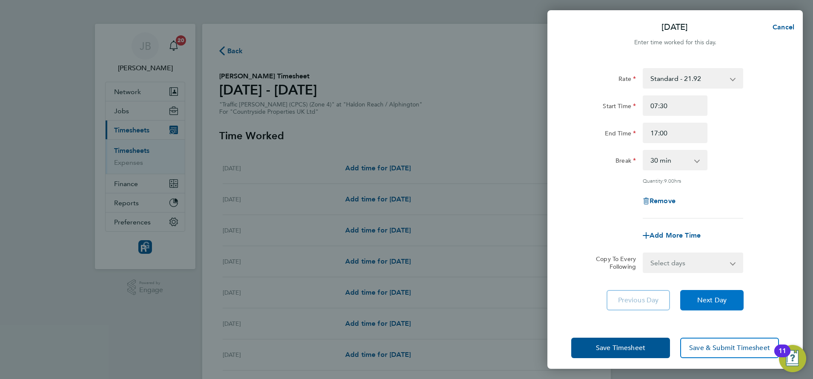
click at [706, 304] on button "Next Day" at bounding box center [711, 300] width 63 height 20
select select "30"
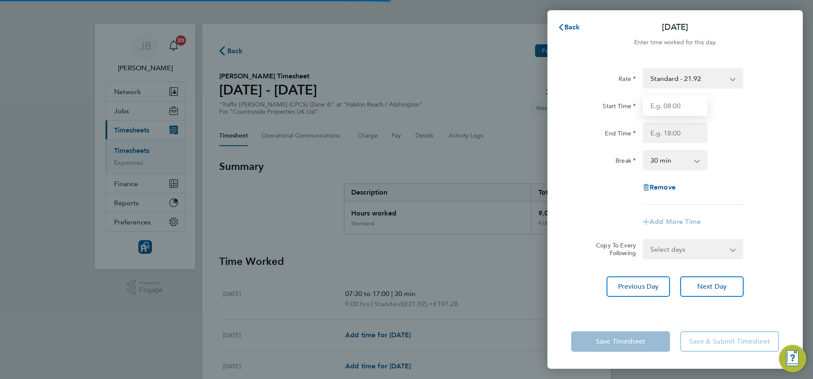
click at [670, 108] on input "Start Time" at bounding box center [674, 105] width 65 height 20
type input "07:30"
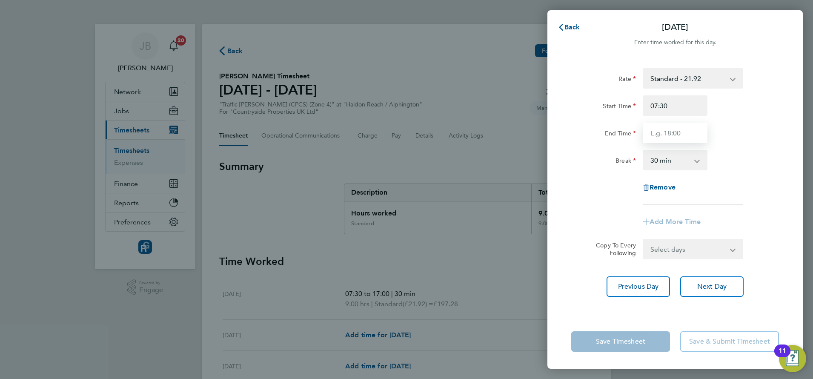
type input "17:00"
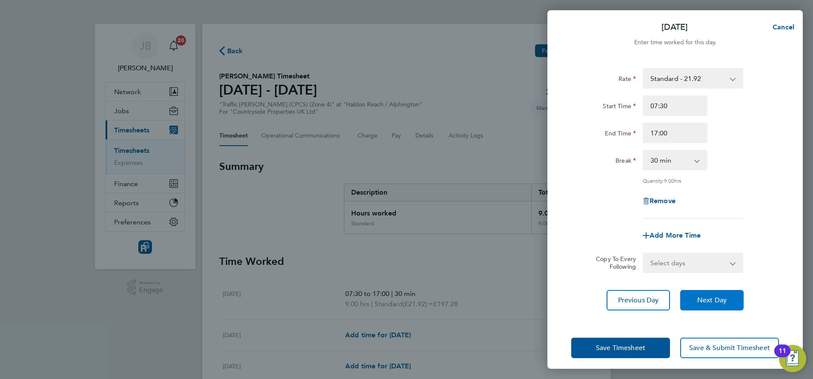
click at [705, 299] on span "Next Day" at bounding box center [711, 300] width 29 height 9
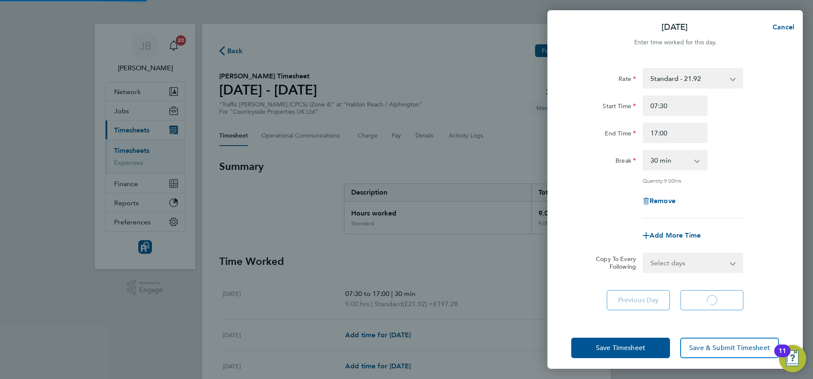
select select "30"
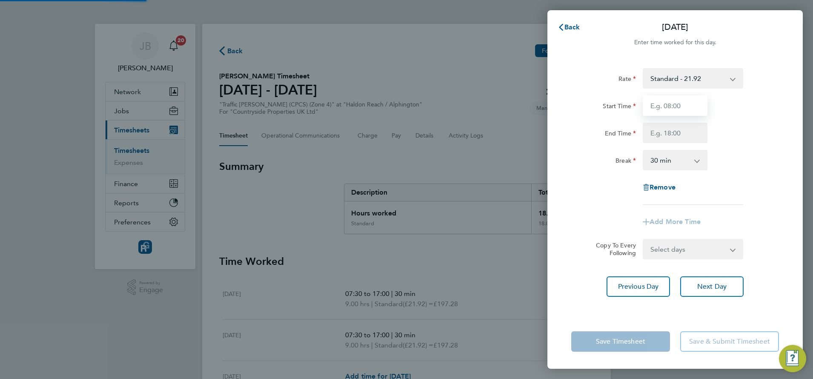
click at [660, 105] on input "Start Time" at bounding box center [674, 105] width 65 height 20
type input "07:30"
type input "17:00"
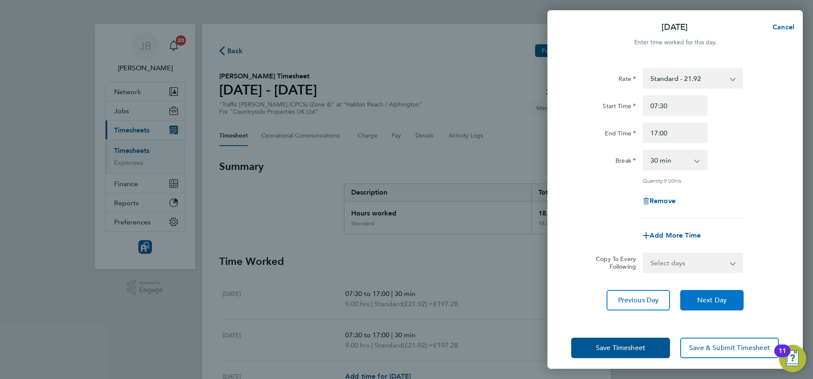
click at [706, 305] on button "Next Day" at bounding box center [711, 300] width 63 height 20
select select "30"
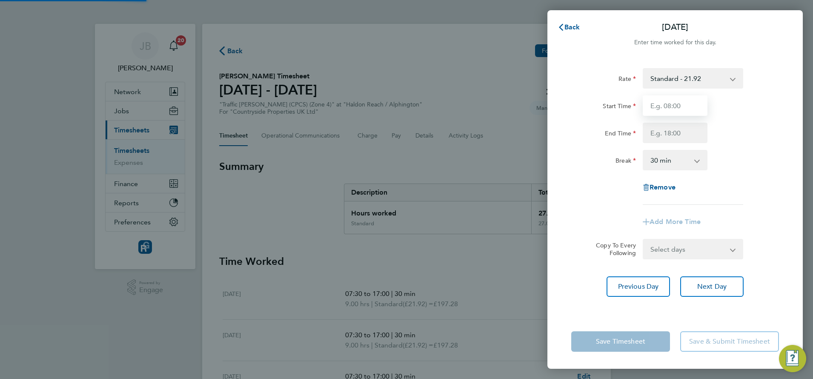
click at [657, 103] on input "Start Time" at bounding box center [674, 105] width 65 height 20
type input "07:30"
click at [661, 139] on input "End Time" at bounding box center [674, 133] width 65 height 20
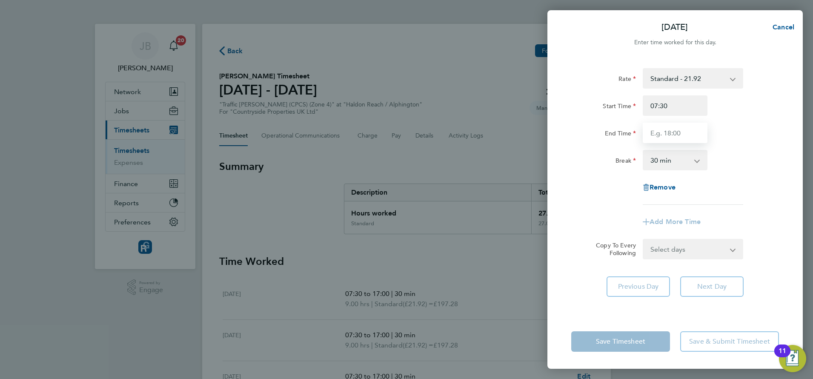
type input "17:00"
click at [700, 291] on app-form-button "Next Day" at bounding box center [709, 286] width 69 height 20
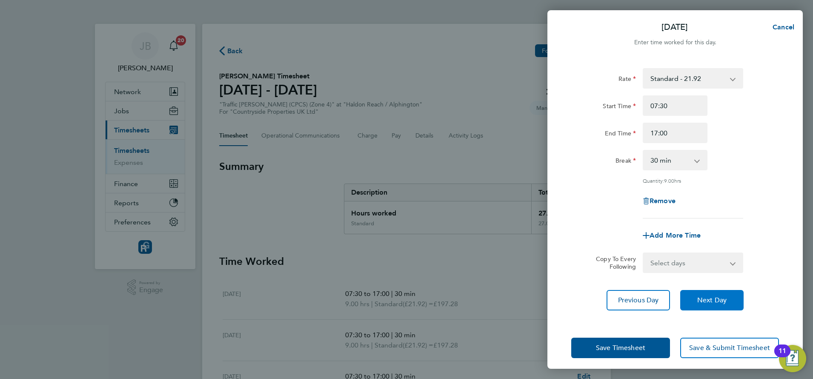
click at [700, 294] on button "Next Day" at bounding box center [711, 300] width 63 height 20
select select "30"
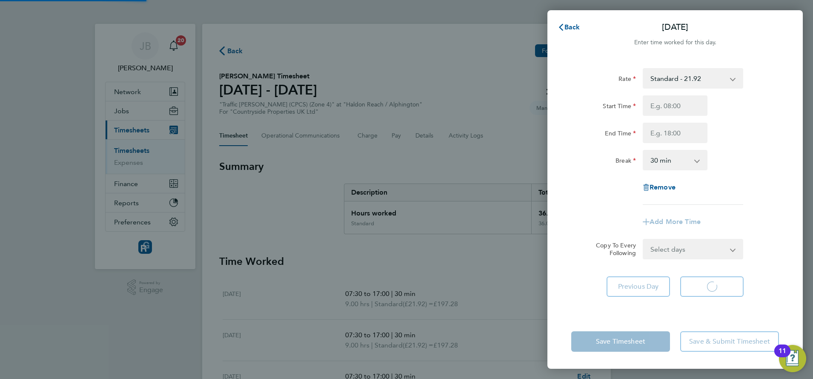
select select "30"
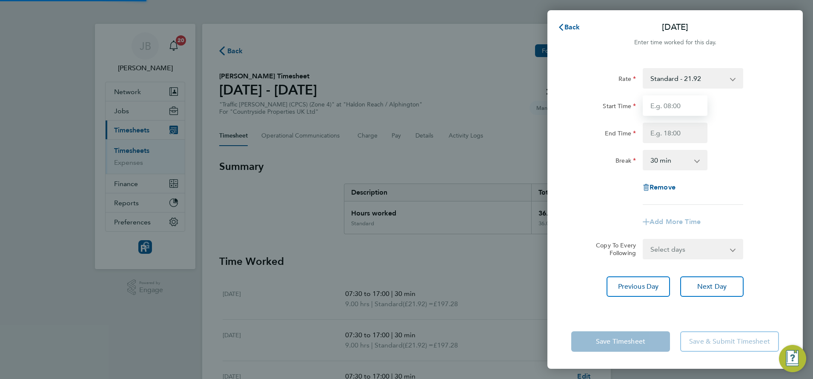
click at [668, 105] on input "Start Time" at bounding box center [674, 105] width 65 height 20
type input "07:30"
type input "17:00"
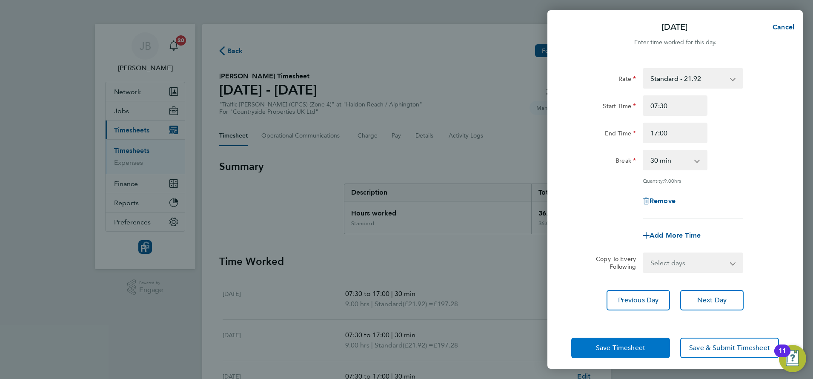
click at [619, 343] on span "Save Timesheet" at bounding box center [620, 347] width 49 height 9
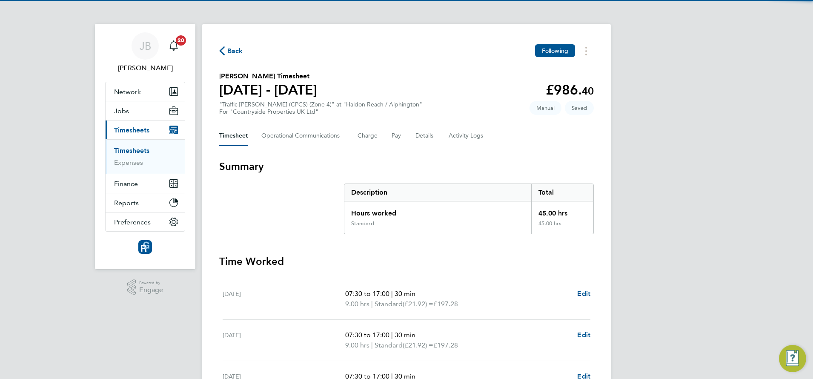
scroll to position [243, 0]
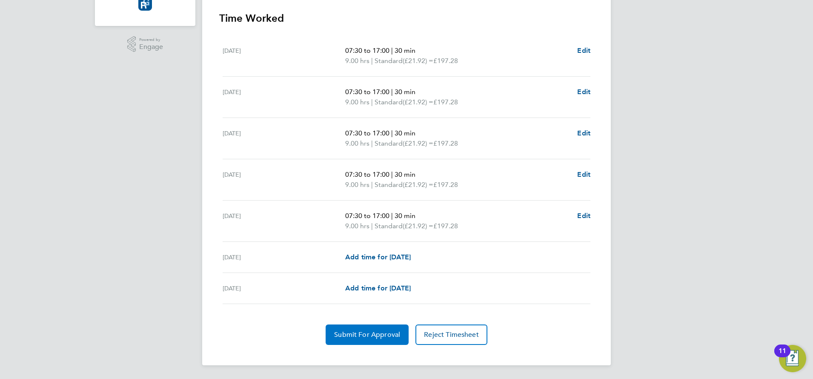
click at [380, 325] on button "Submit For Approval" at bounding box center [366, 334] width 83 height 20
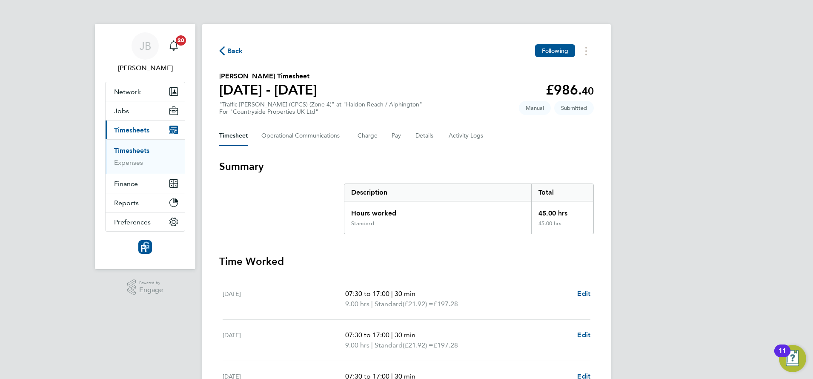
scroll to position [0, 0]
